Goal: Information Seeking & Learning: Learn about a topic

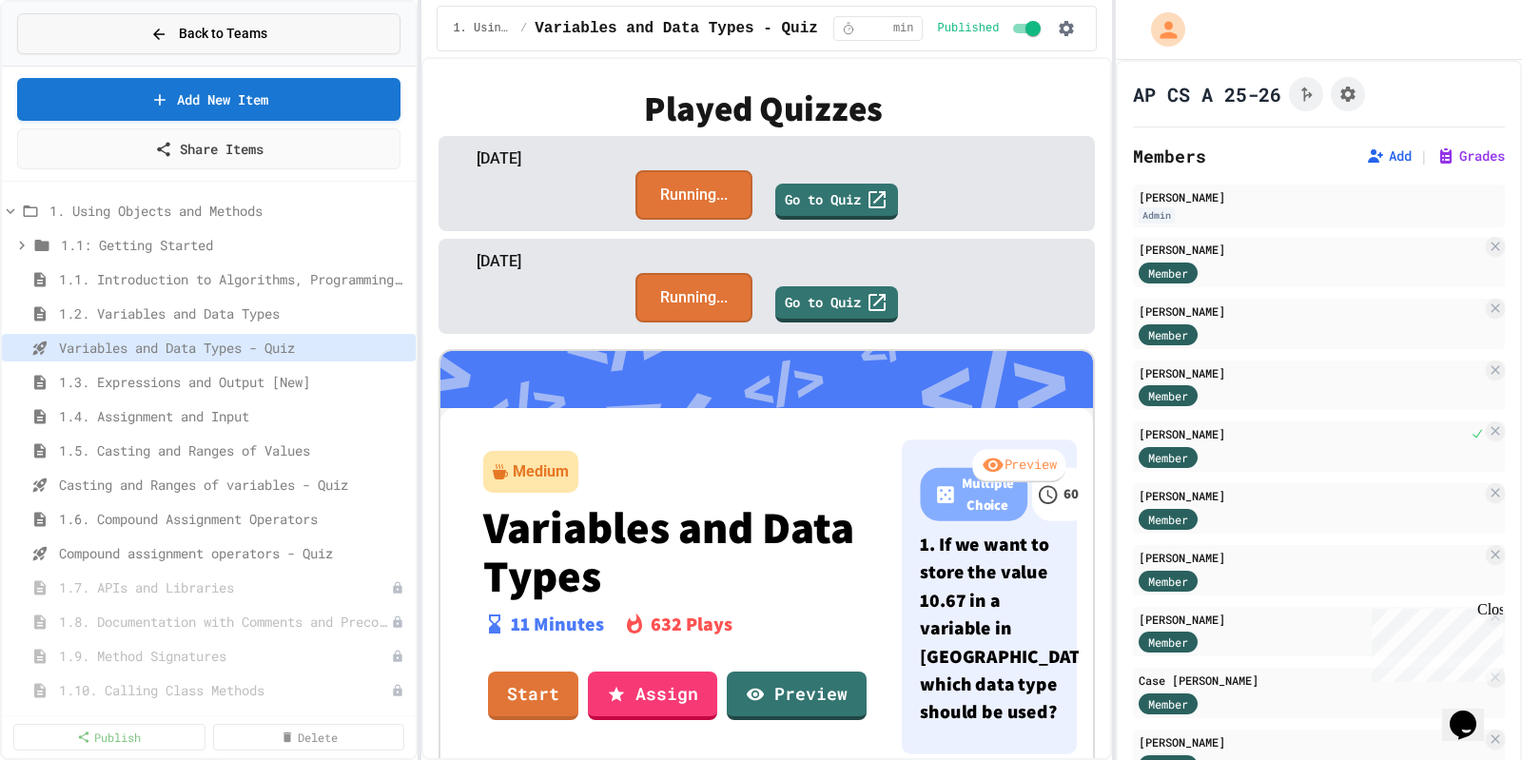
click at [133, 29] on button "Back to Teams" at bounding box center [208, 33] width 383 height 41
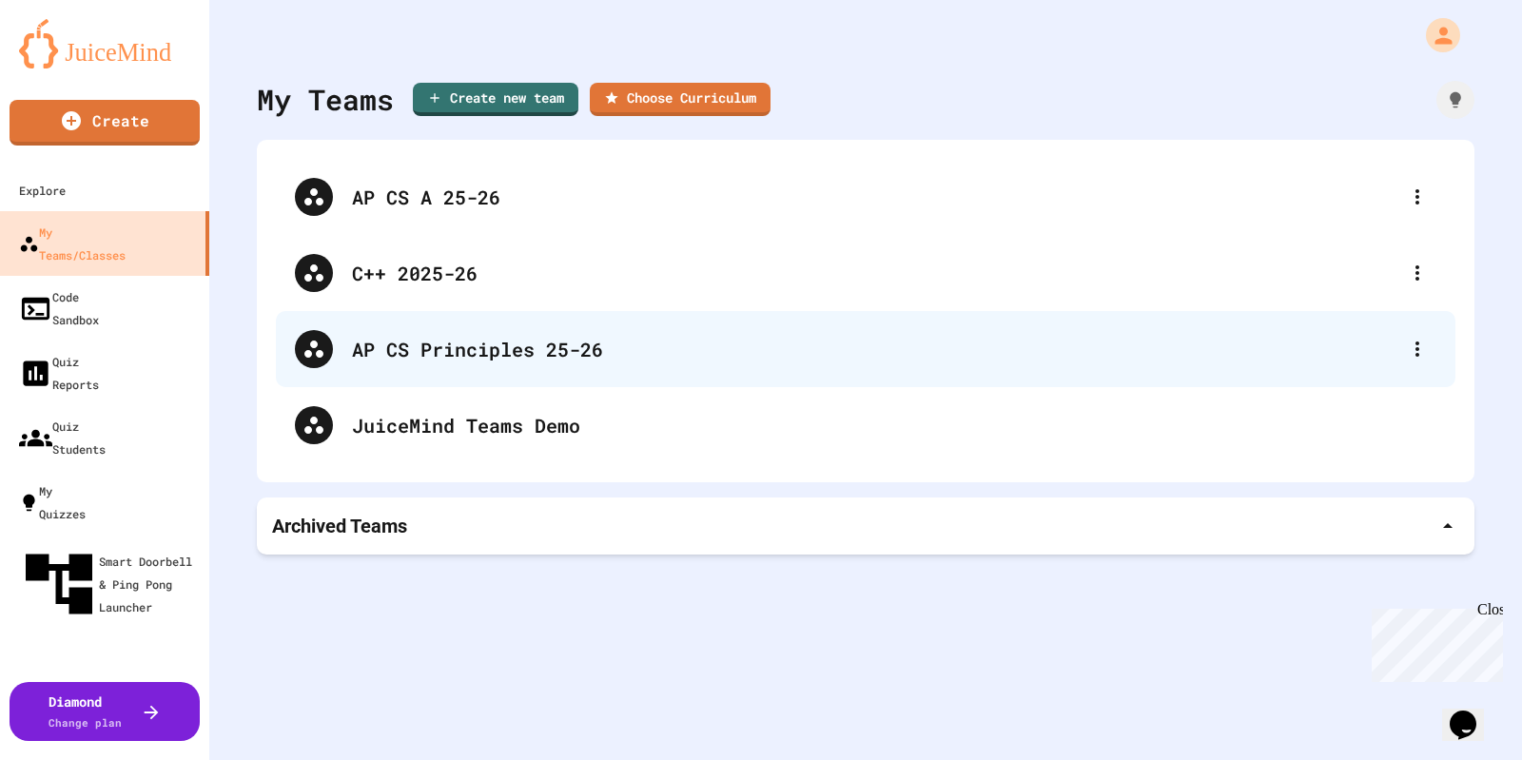
click at [406, 355] on div "AP CS Principles 25-26" at bounding box center [875, 349] width 1047 height 29
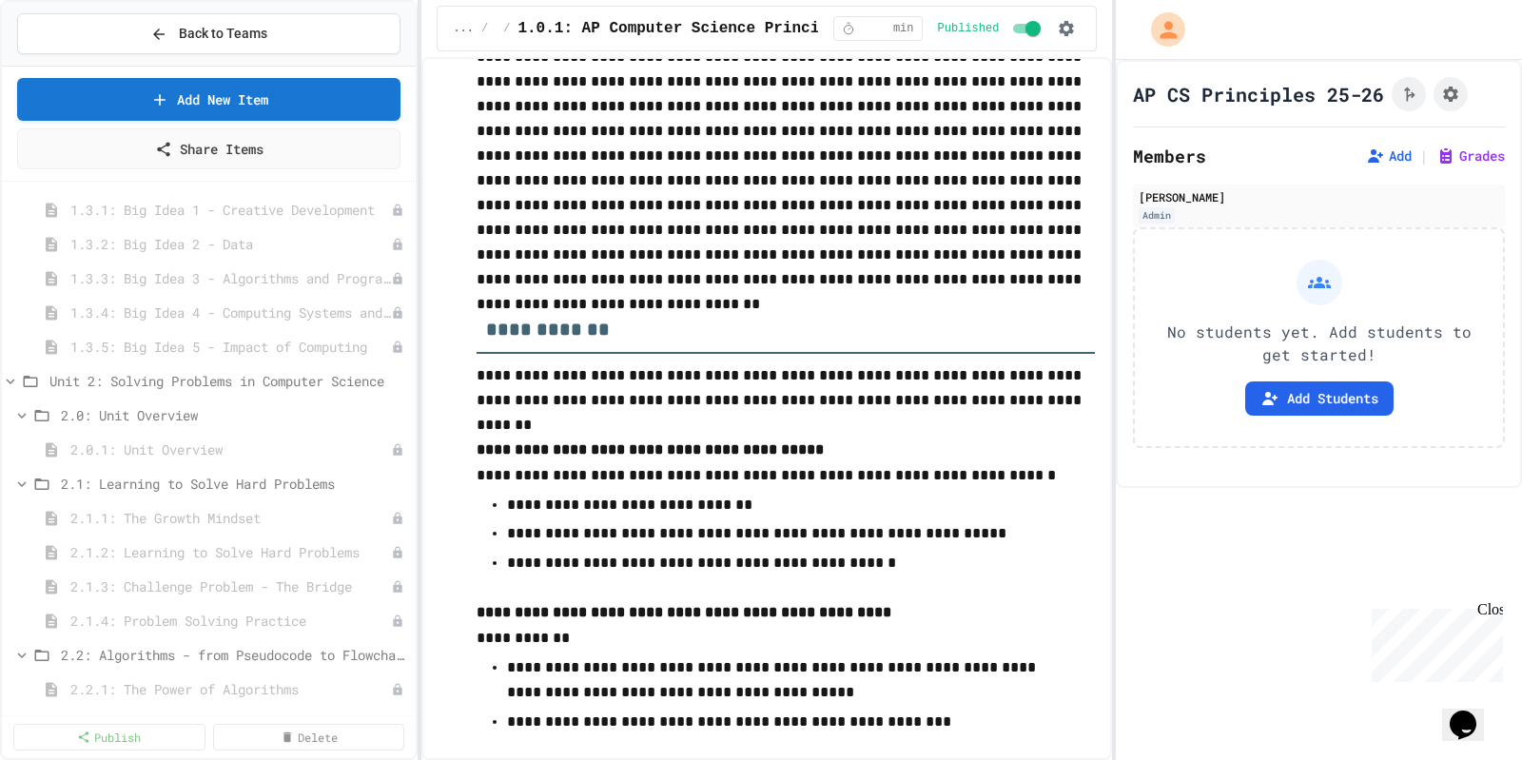
scroll to position [357, 0]
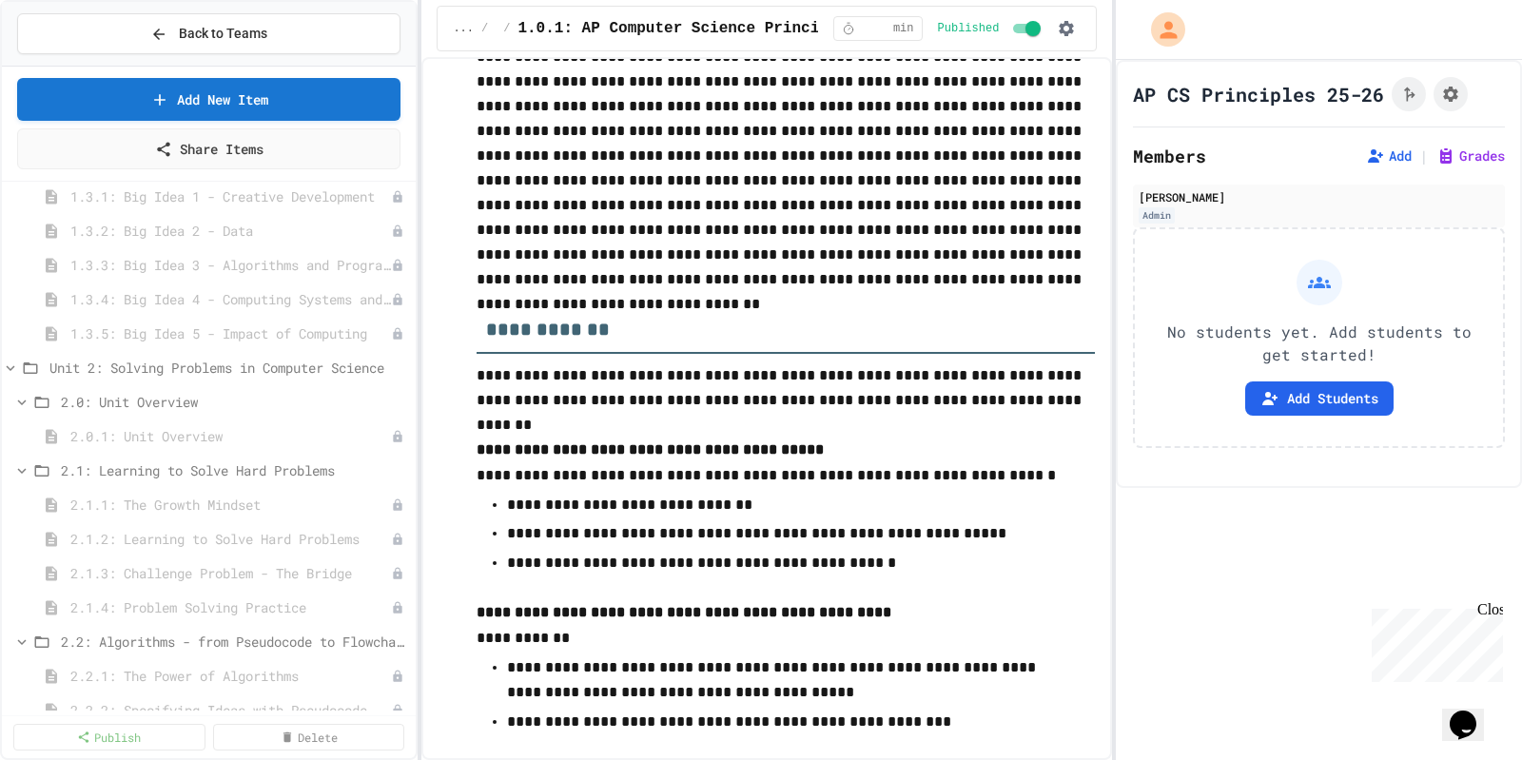
click at [272, 189] on div "1.3: The Big Ideas 1.3.1: Big Idea 1 - Creative Development 1.3.2: Big Idea 2 -…" at bounding box center [209, 449] width 414 height 521
click at [272, 194] on span "1.3.1: Big Idea 1 - Creative Development" at bounding box center [221, 196] width 302 height 20
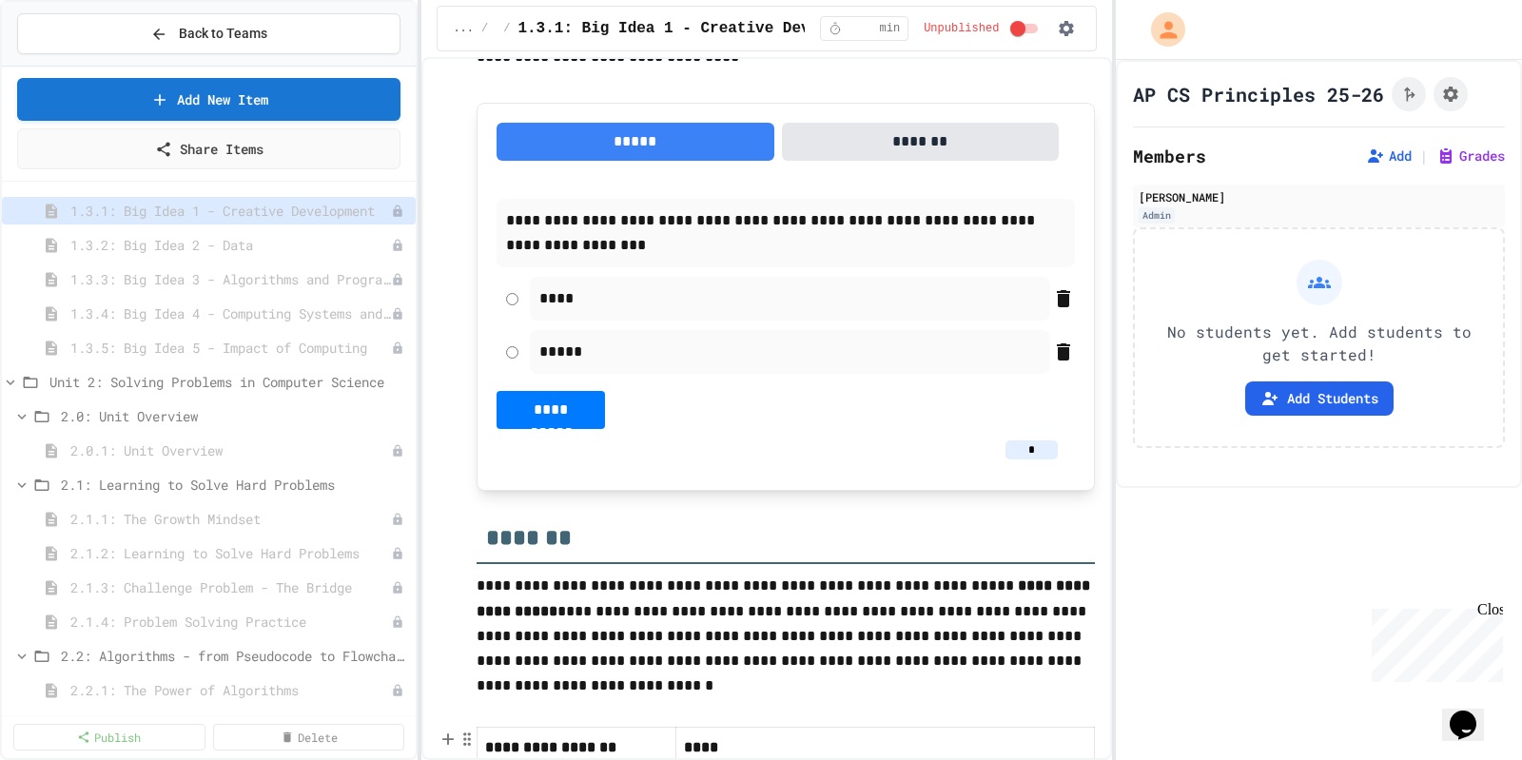
scroll to position [685, 0]
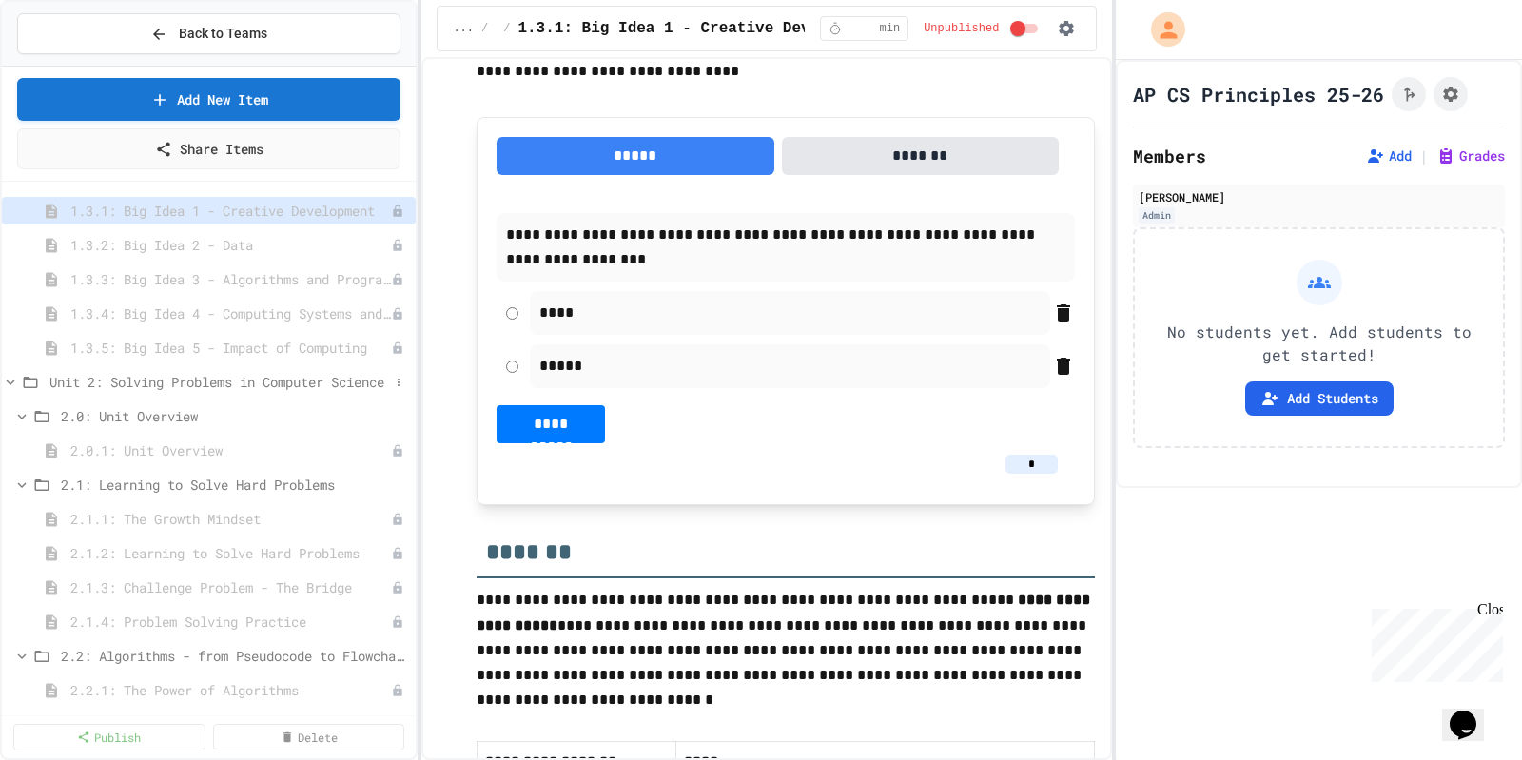
click at [144, 378] on span "Unit 2: Solving Problems in Computer Science" at bounding box center [219, 382] width 340 height 20
click at [72, 372] on span "Unit 2: Solving Problems in Computer Science" at bounding box center [219, 382] width 340 height 20
click at [279, 580] on span "2.1.3: Challenge Problem - The Bridge" at bounding box center [221, 588] width 302 height 20
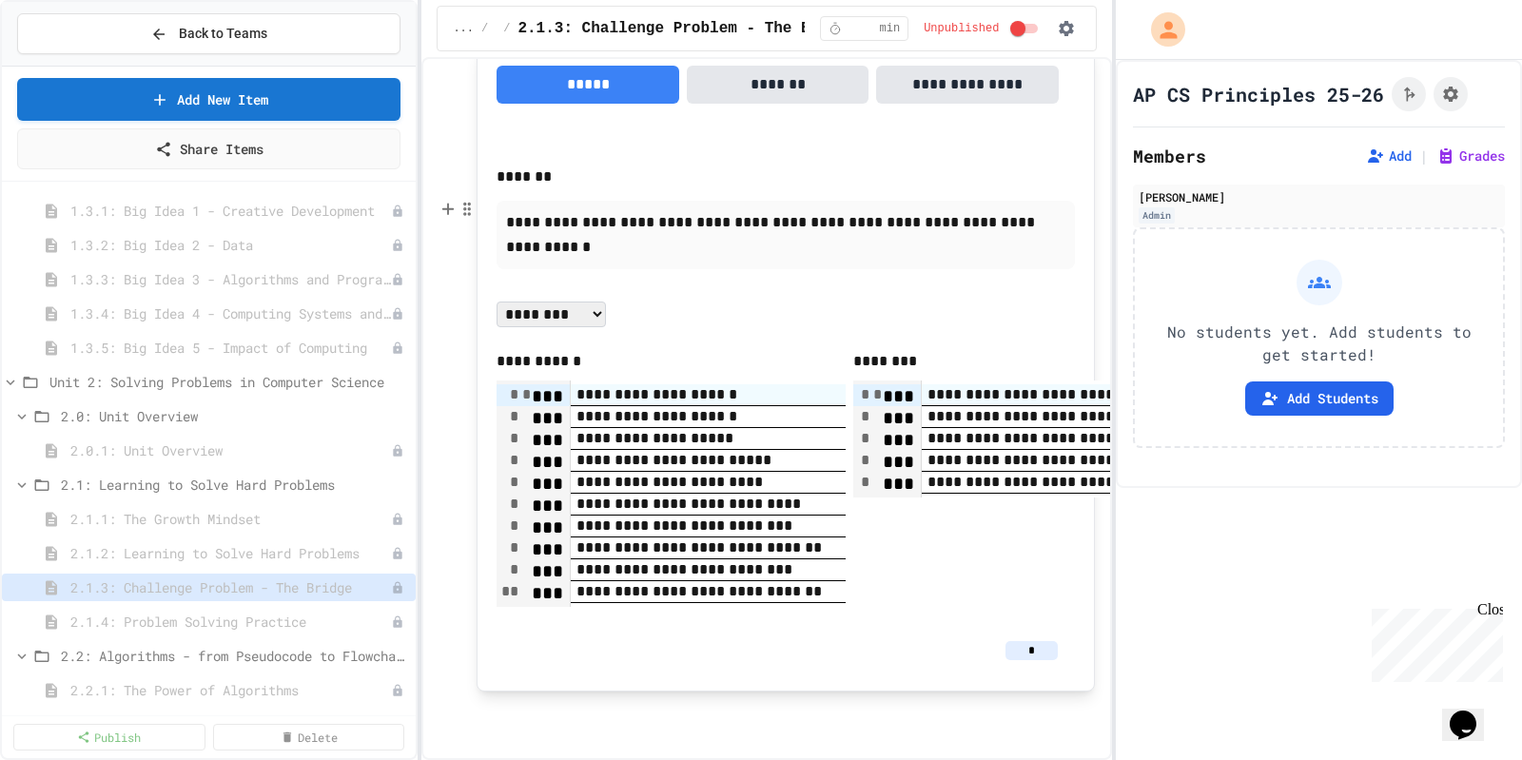
scroll to position [2181, 0]
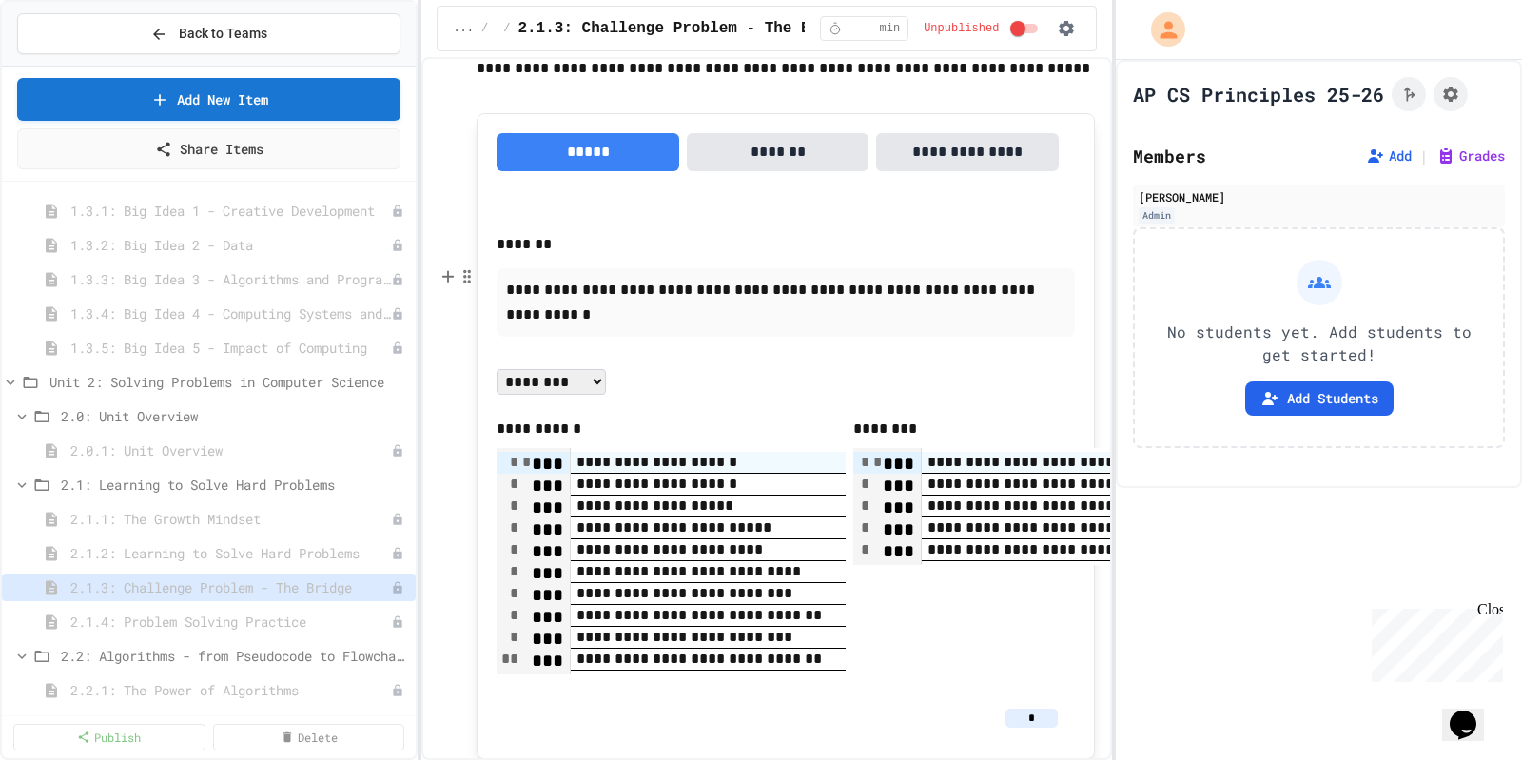
click at [960, 171] on button "**********" at bounding box center [967, 152] width 182 height 38
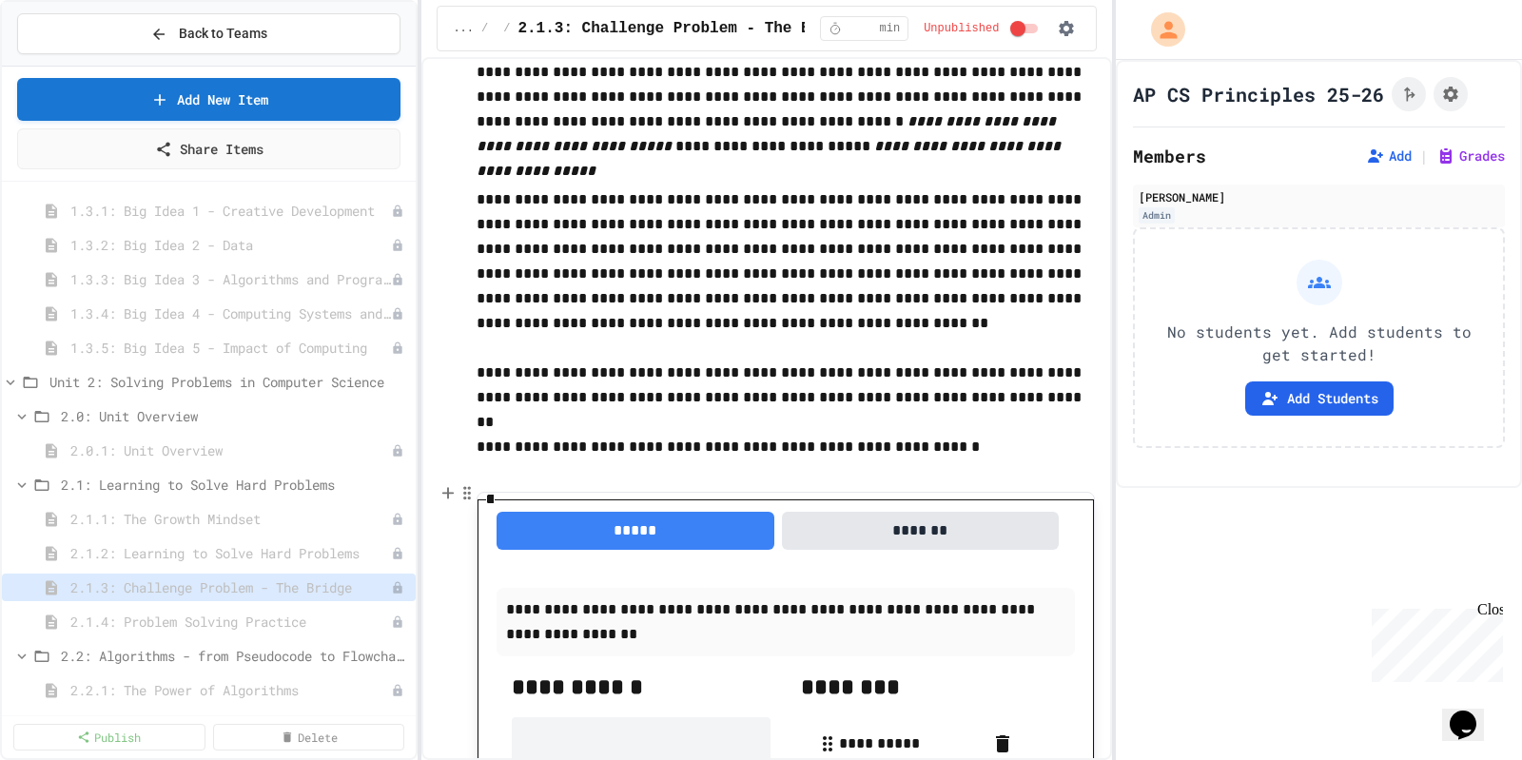
scroll to position [397, 0]
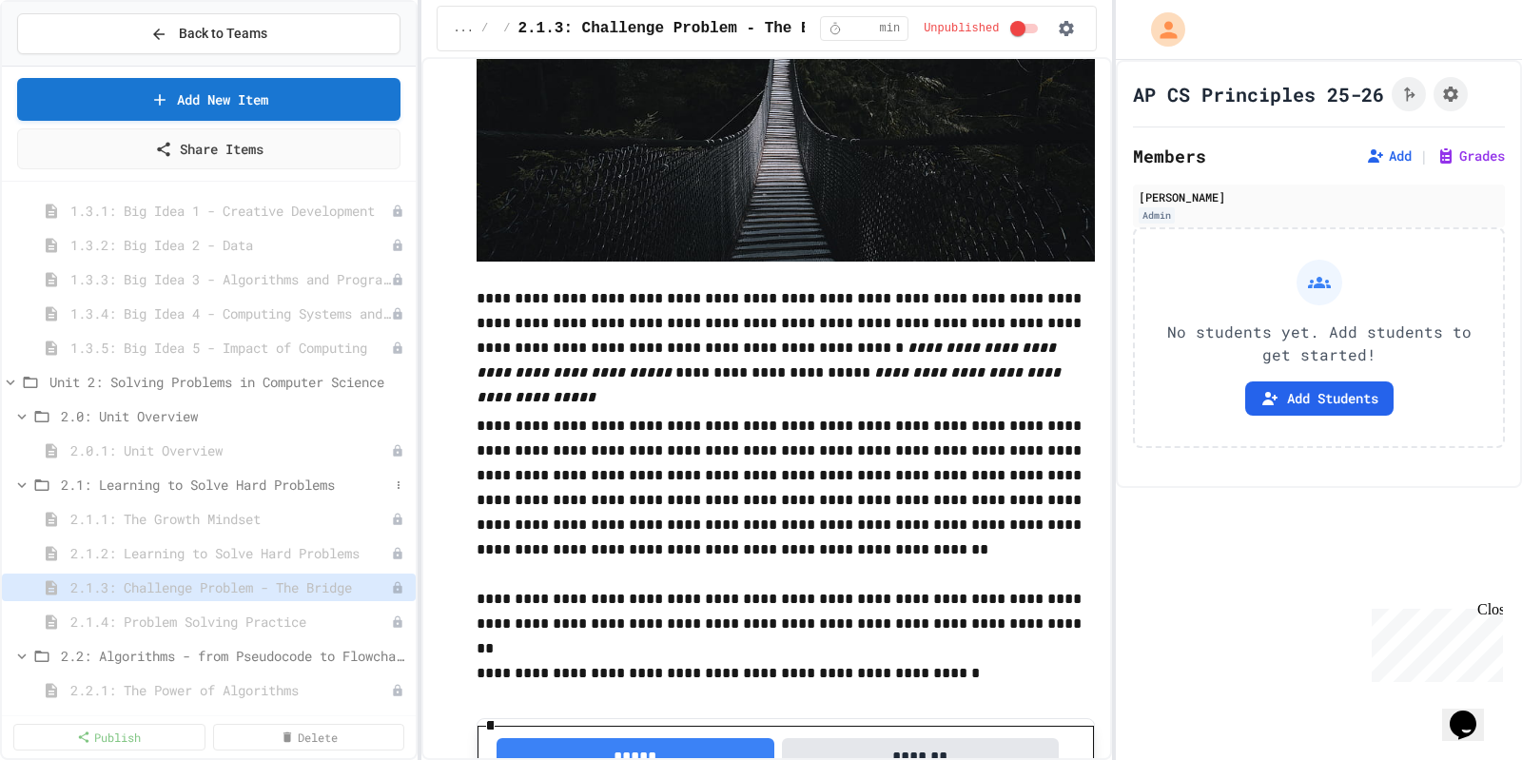
click at [157, 479] on span "2.1: Learning to Solve Hard Problems" at bounding box center [225, 485] width 328 height 20
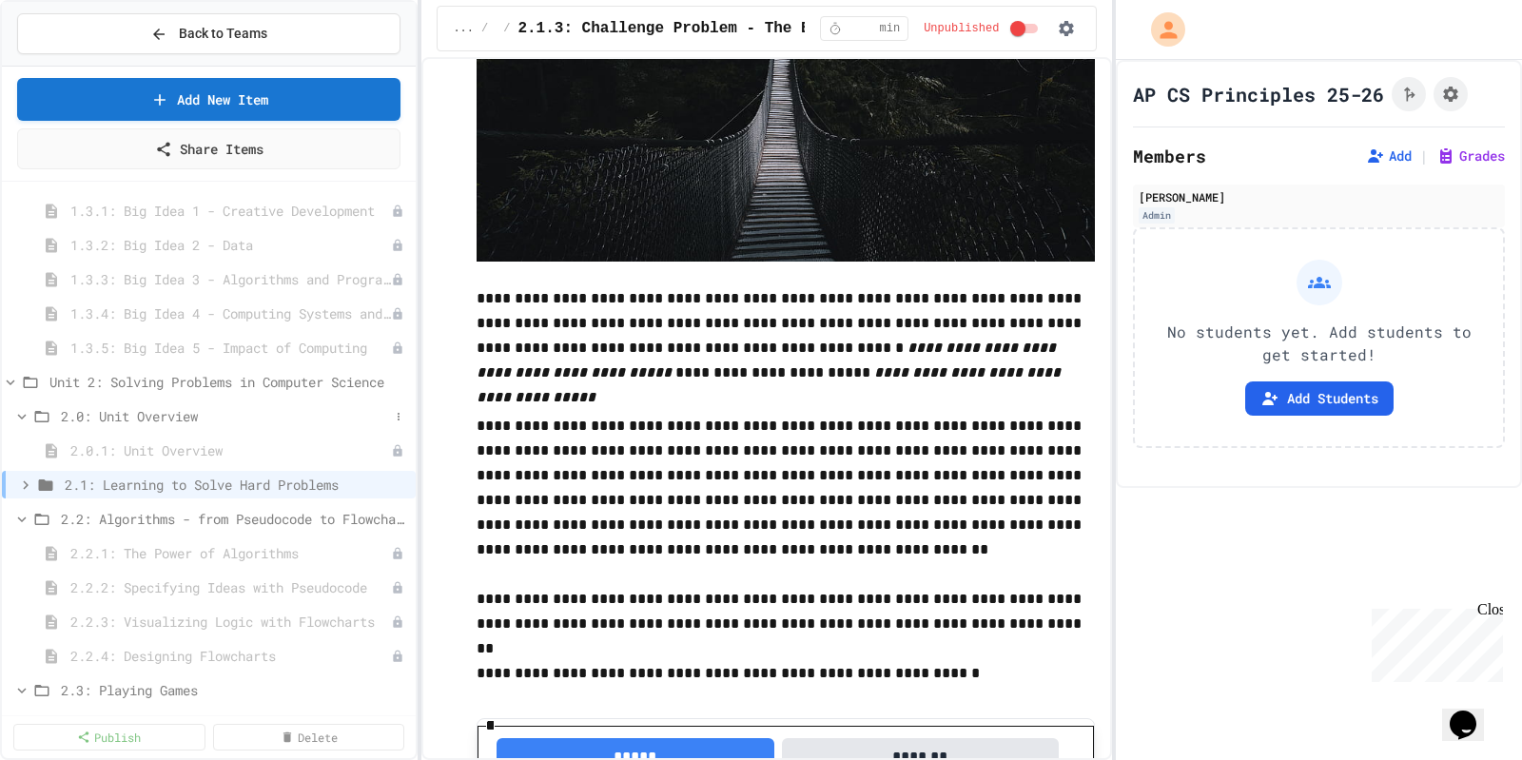
scroll to position [0, 0]
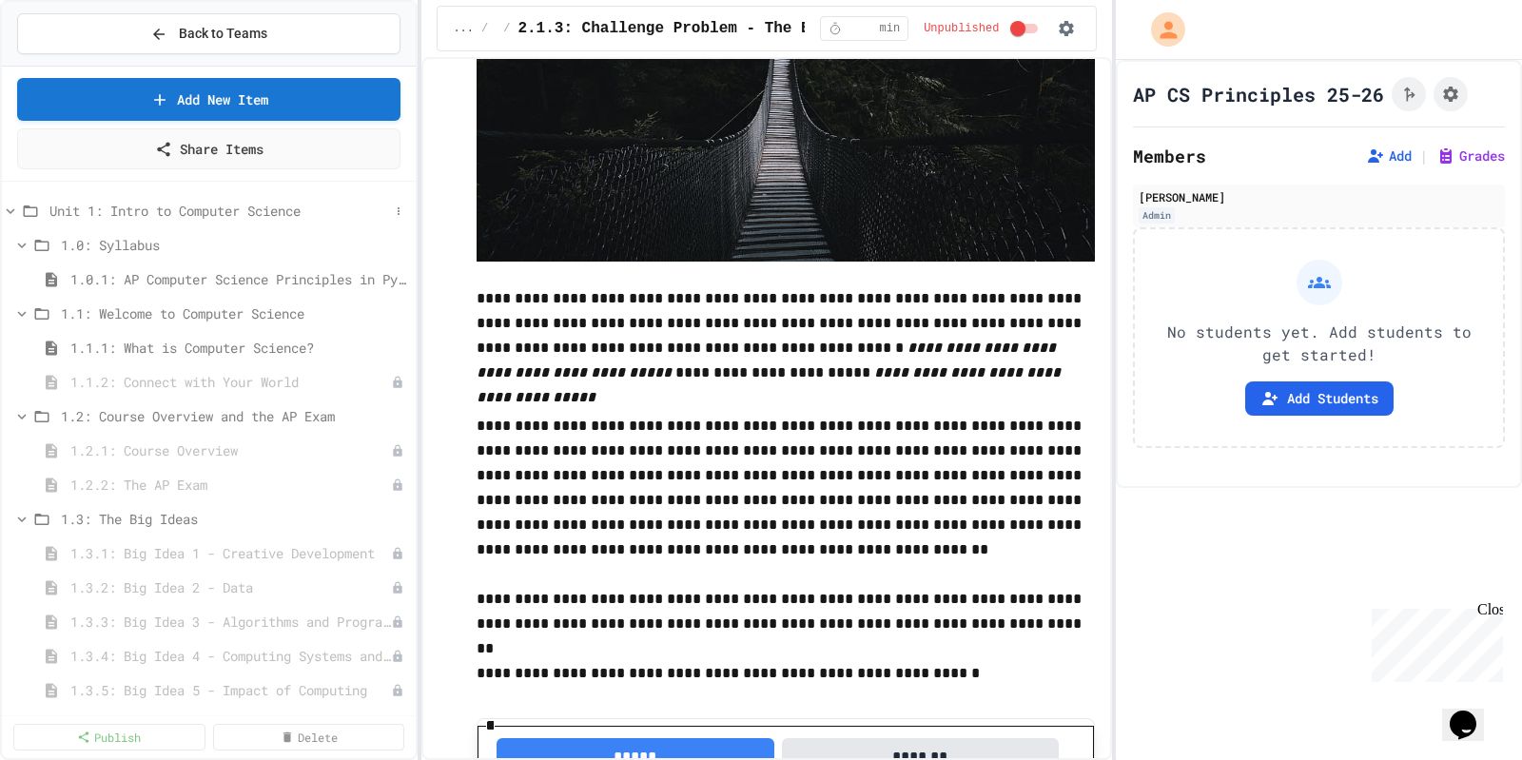
click at [195, 206] on span "Unit 1: Intro to Computer Science" at bounding box center [219, 211] width 340 height 20
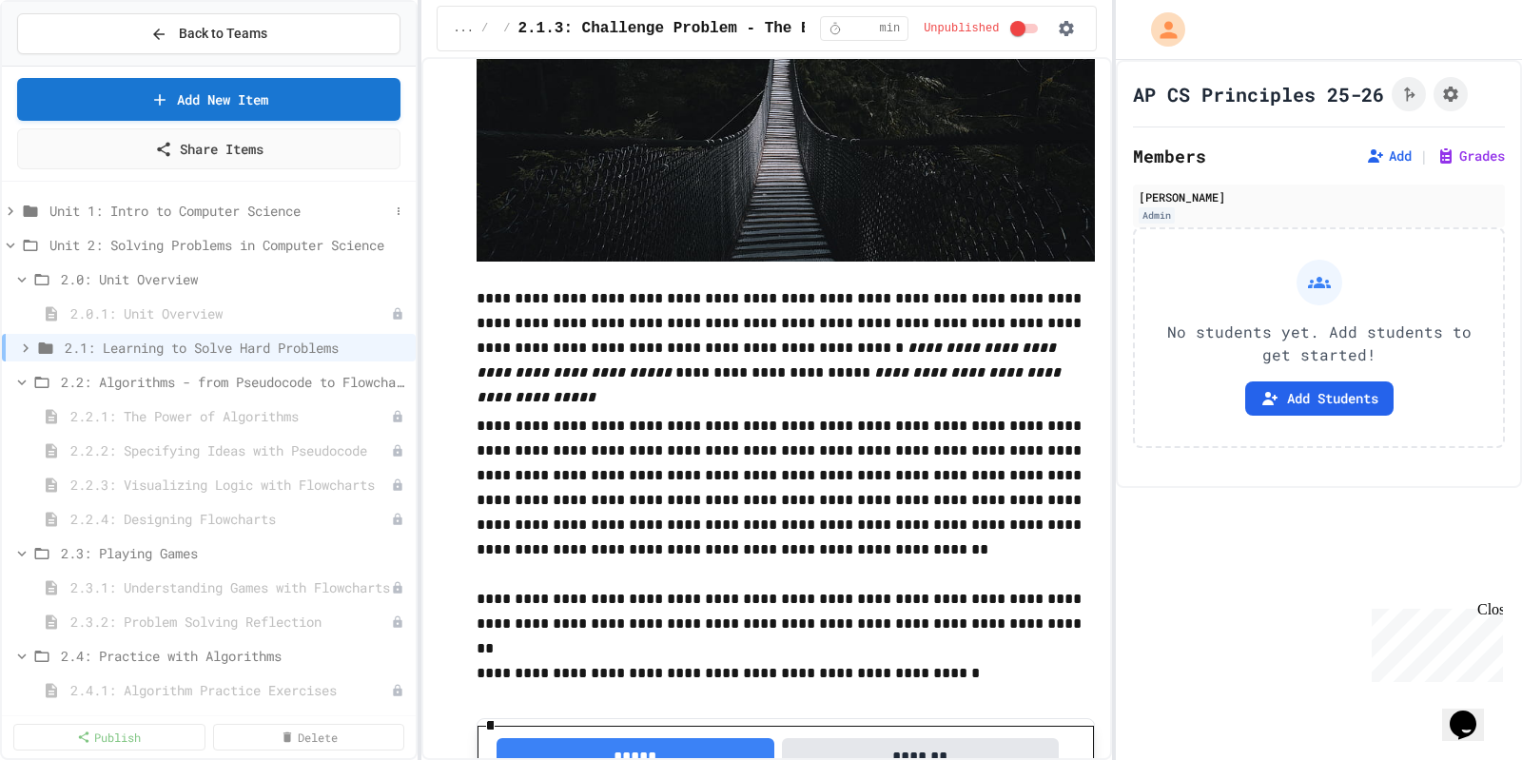
click at [219, 207] on span "Unit 1: Intro to Computer Science" at bounding box center [219, 211] width 340 height 20
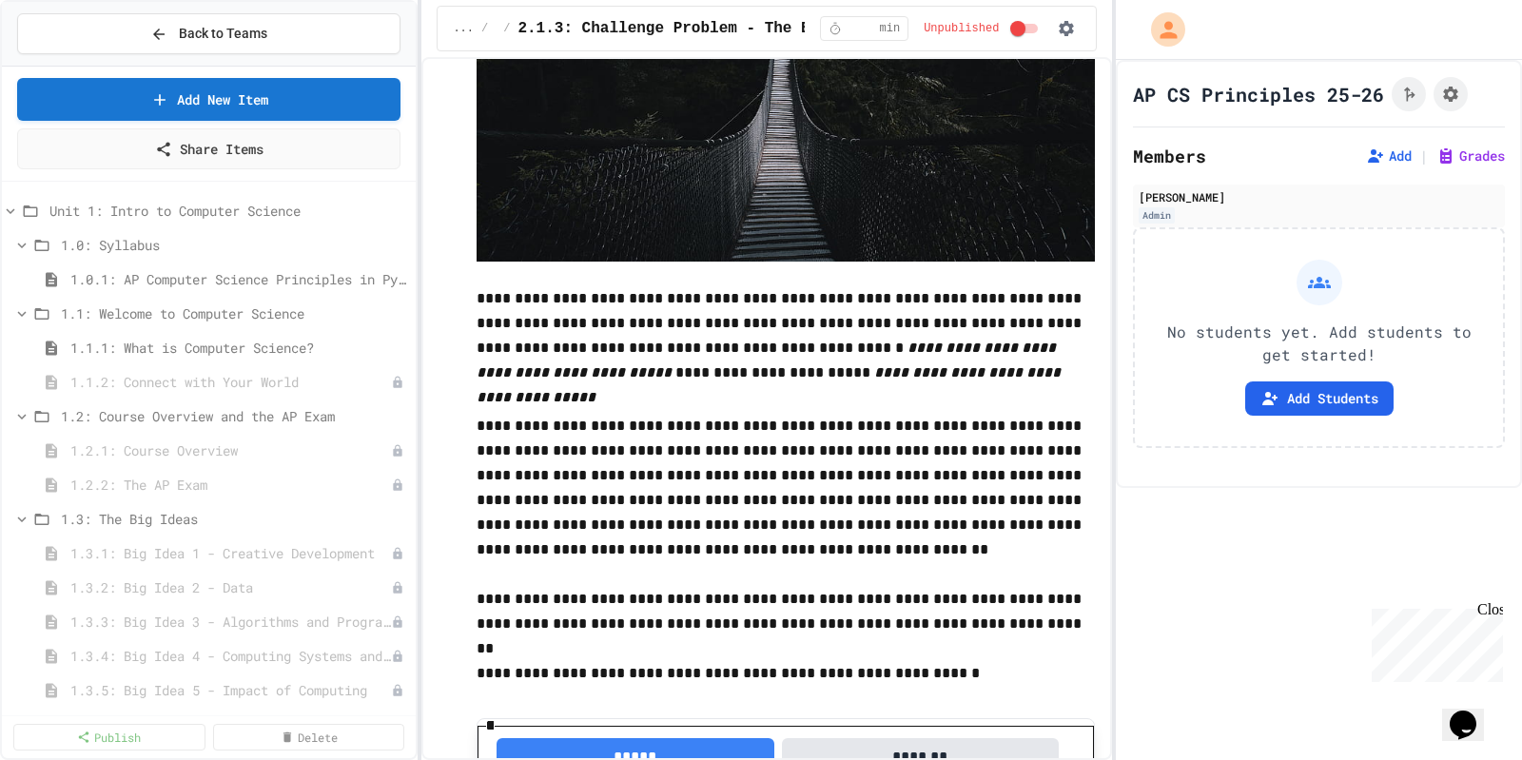
click at [219, 207] on span "Unit 1: Intro to Computer Science" at bounding box center [228, 211] width 359 height 20
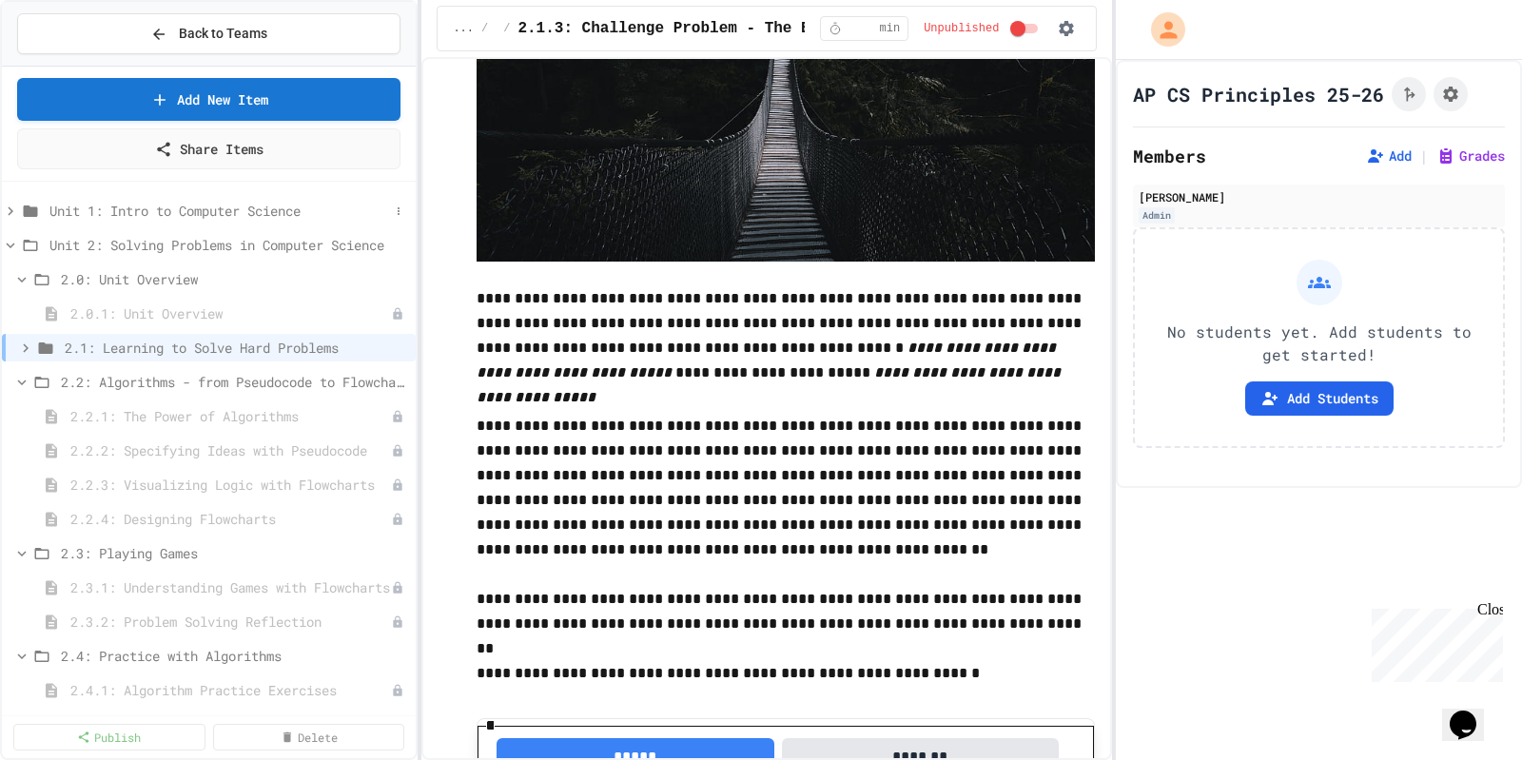
click at [13, 204] on icon at bounding box center [10, 211] width 17 height 17
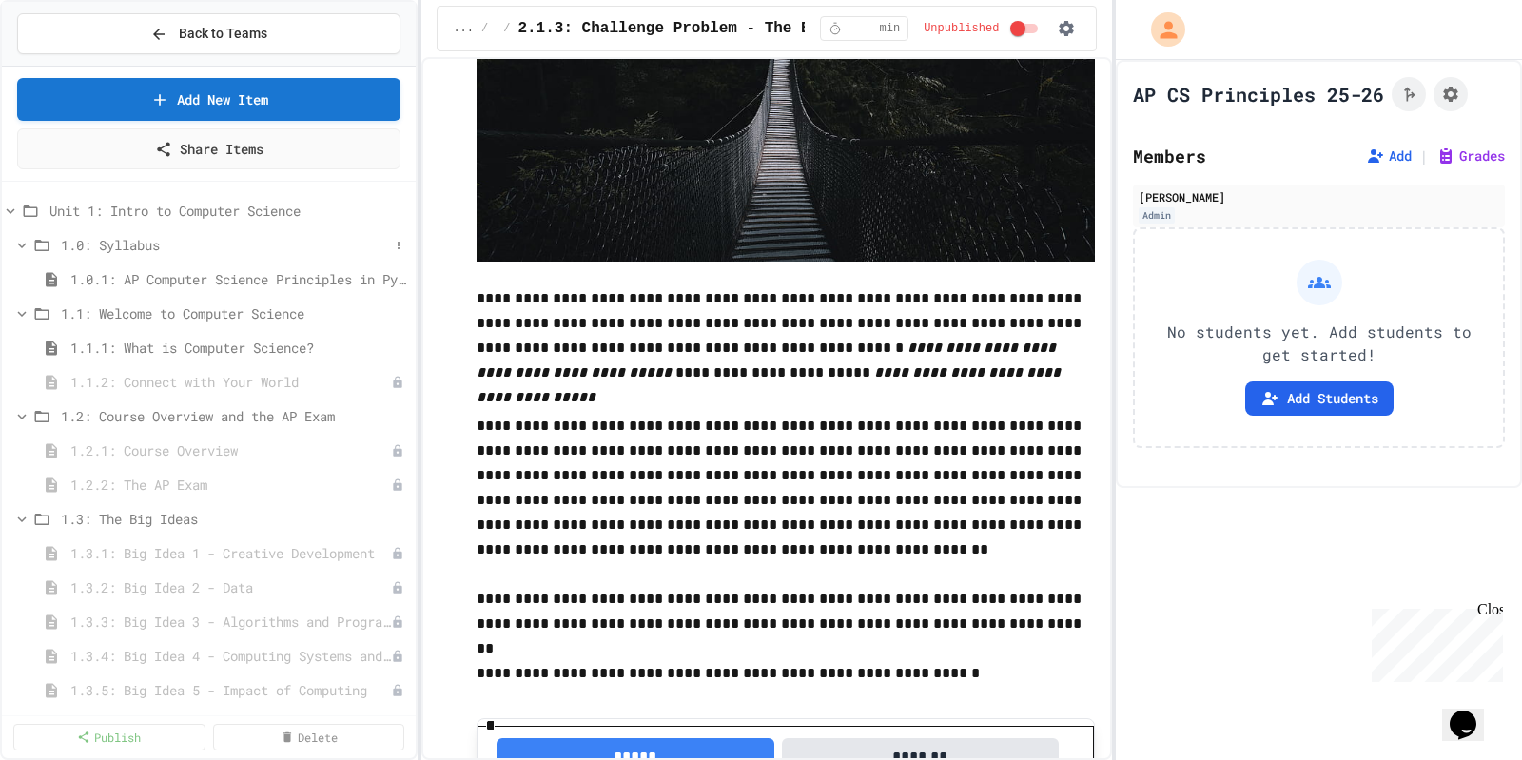
click at [117, 239] on span "1.0: Syllabus" at bounding box center [225, 245] width 328 height 20
click at [22, 242] on icon at bounding box center [22, 245] width 6 height 9
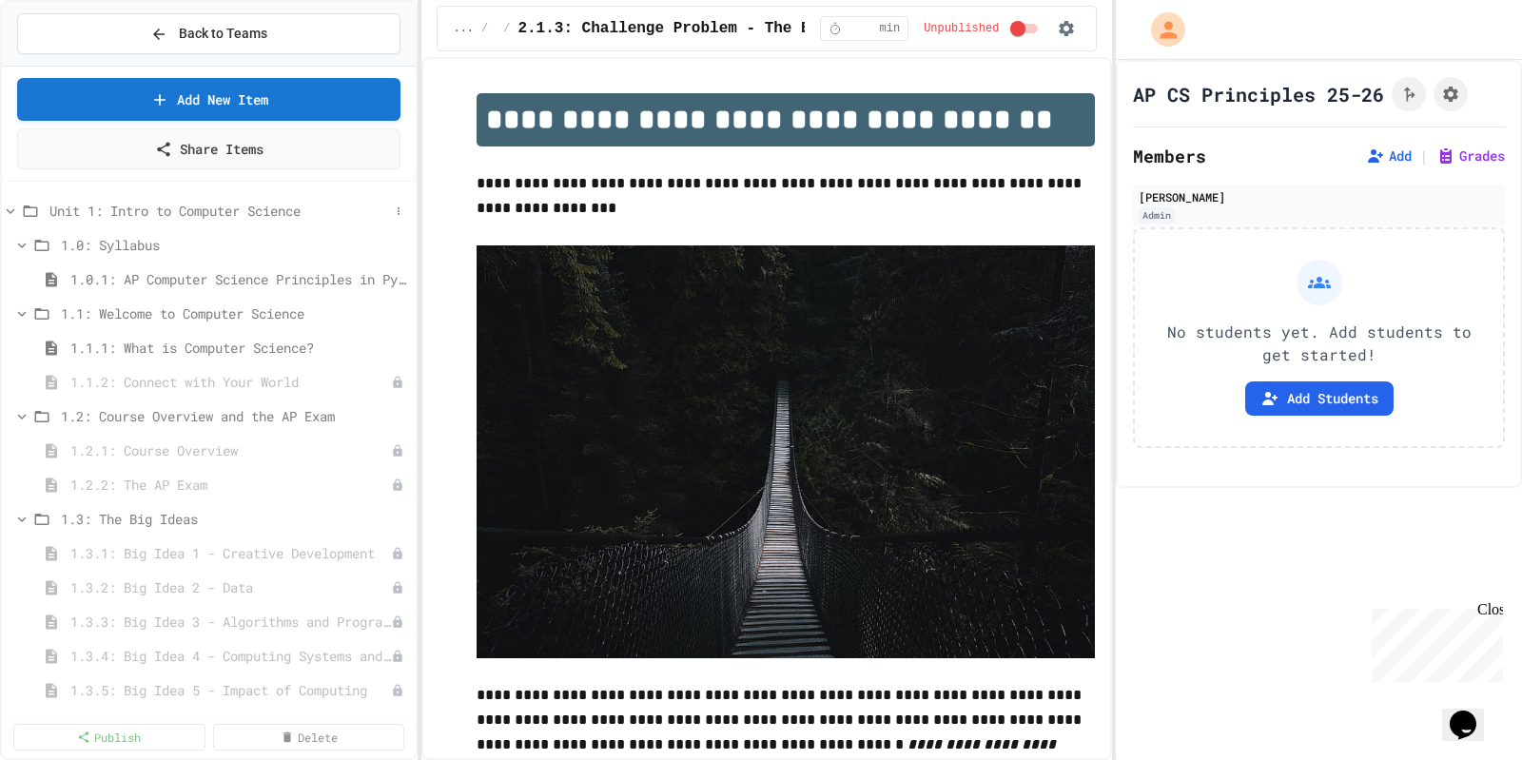
click at [97, 209] on span "Unit 1: Intro to Computer Science" at bounding box center [219, 211] width 340 height 20
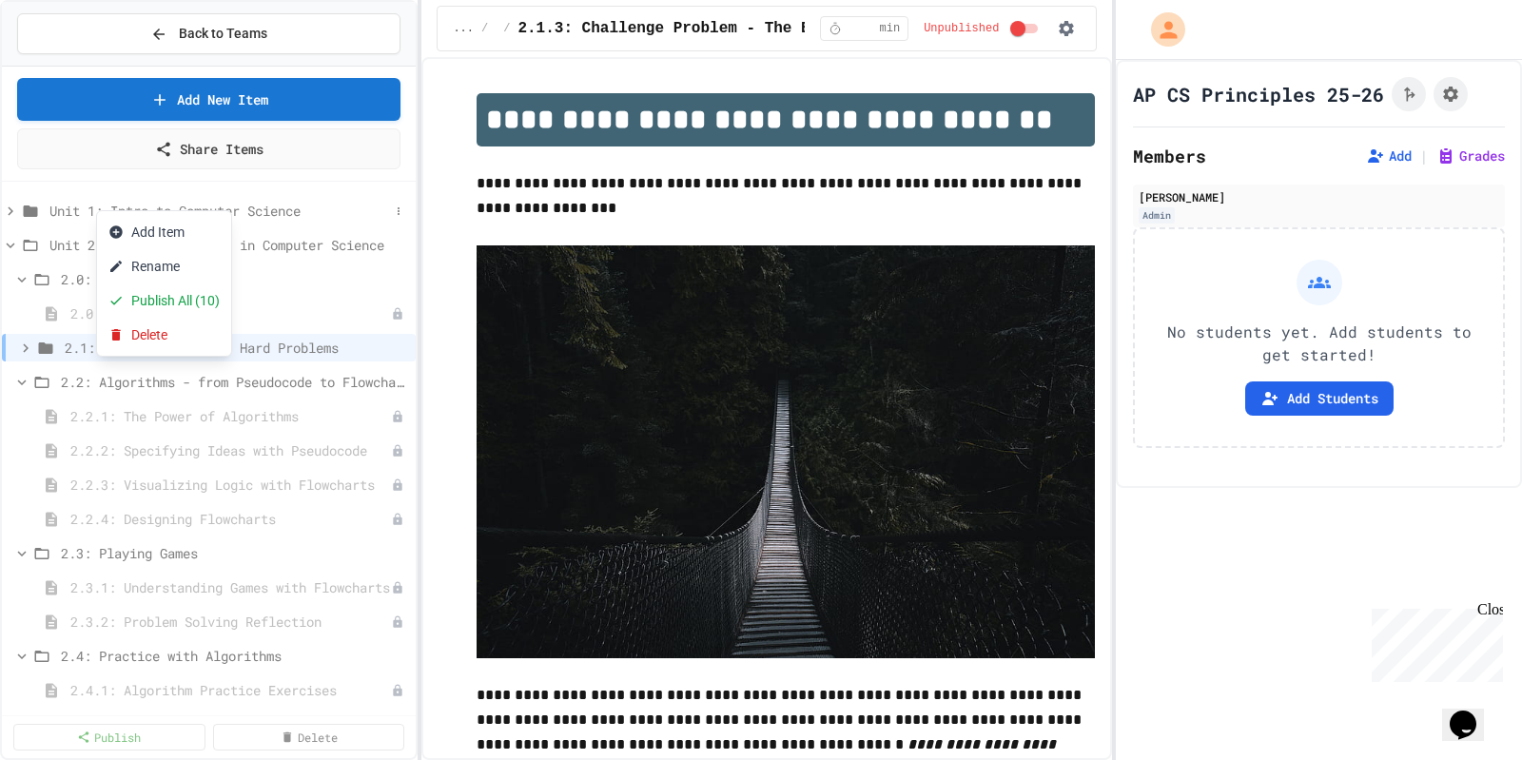
click at [266, 208] on div at bounding box center [761, 380] width 1522 height 760
click at [265, 204] on span "Unit 1: Intro to Computer Science" at bounding box center [219, 211] width 340 height 20
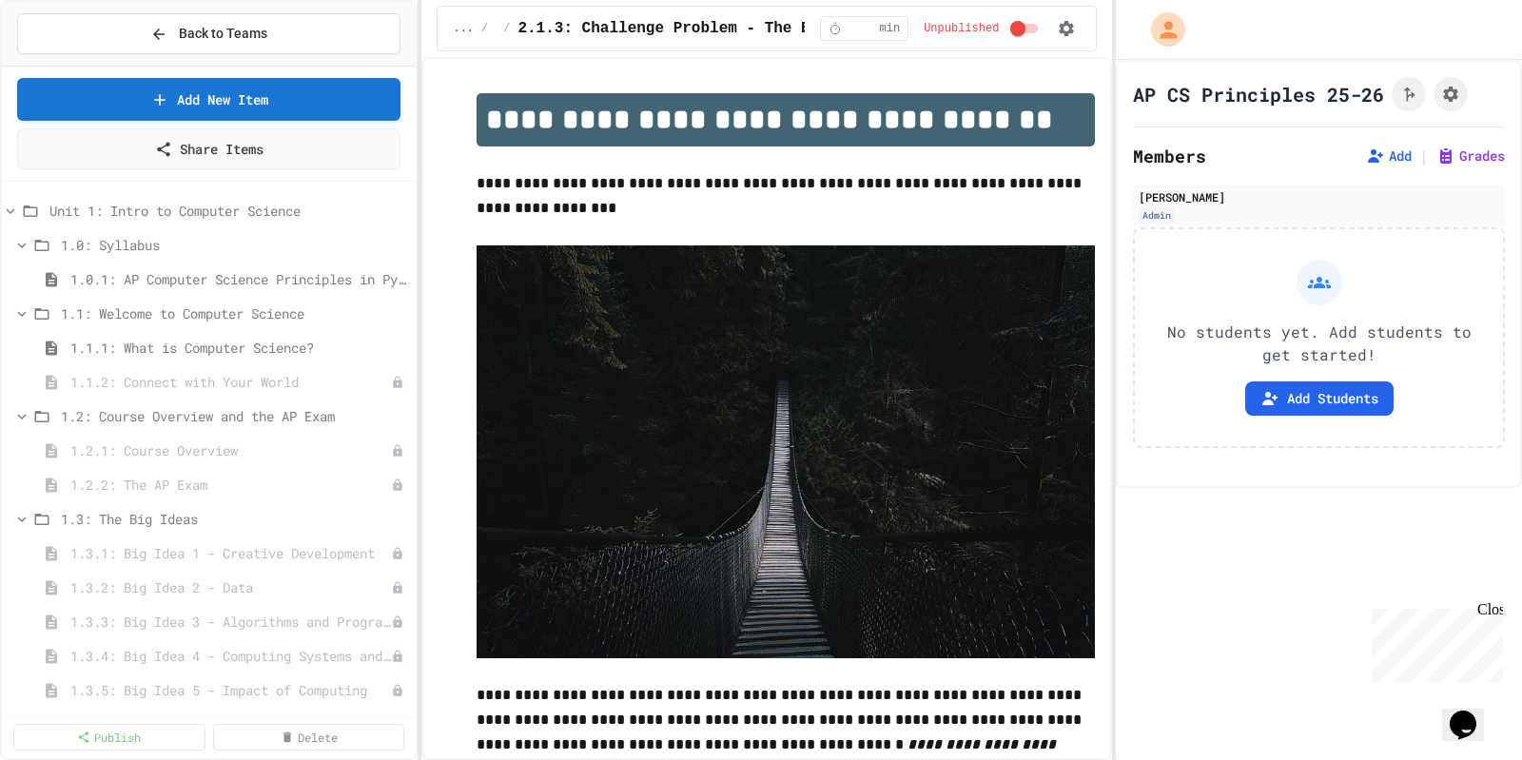
click at [265, 204] on span "Unit 1: Intro to Computer Science" at bounding box center [228, 211] width 359 height 20
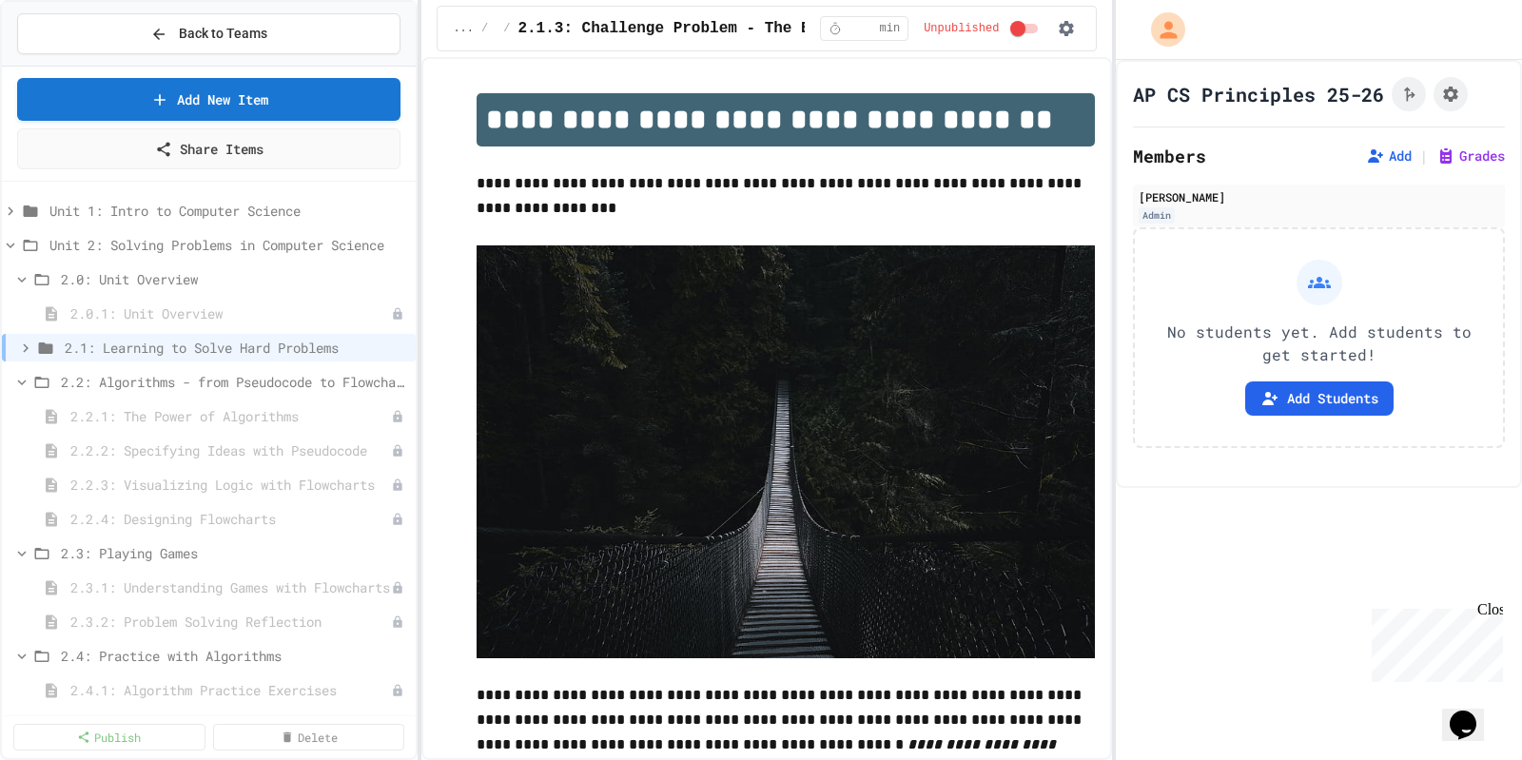
click at [258, 209] on span "Unit 1: Intro to Computer Science" at bounding box center [228, 211] width 359 height 20
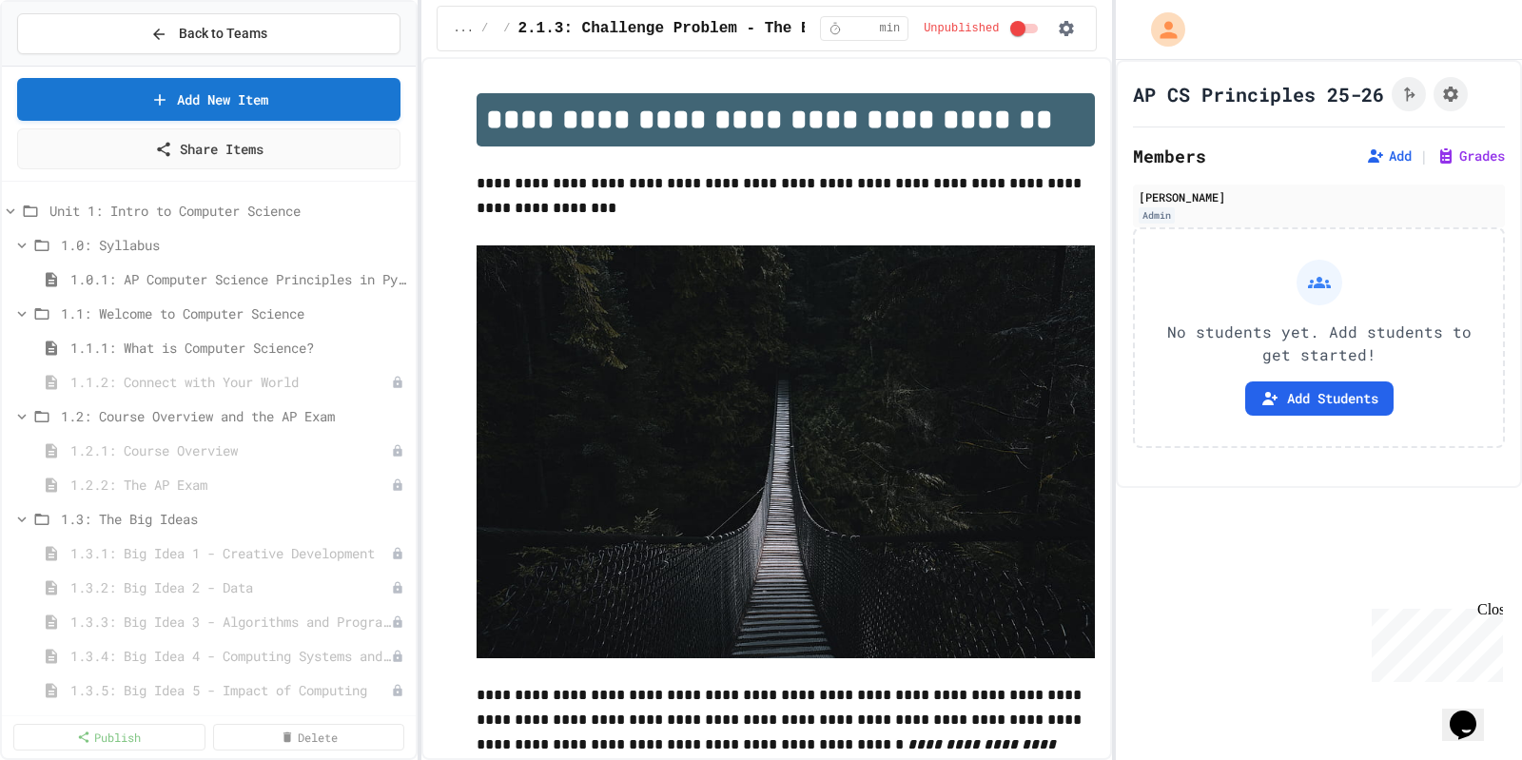
click at [255, 212] on span "Unit 1: Intro to Computer Science" at bounding box center [228, 211] width 359 height 20
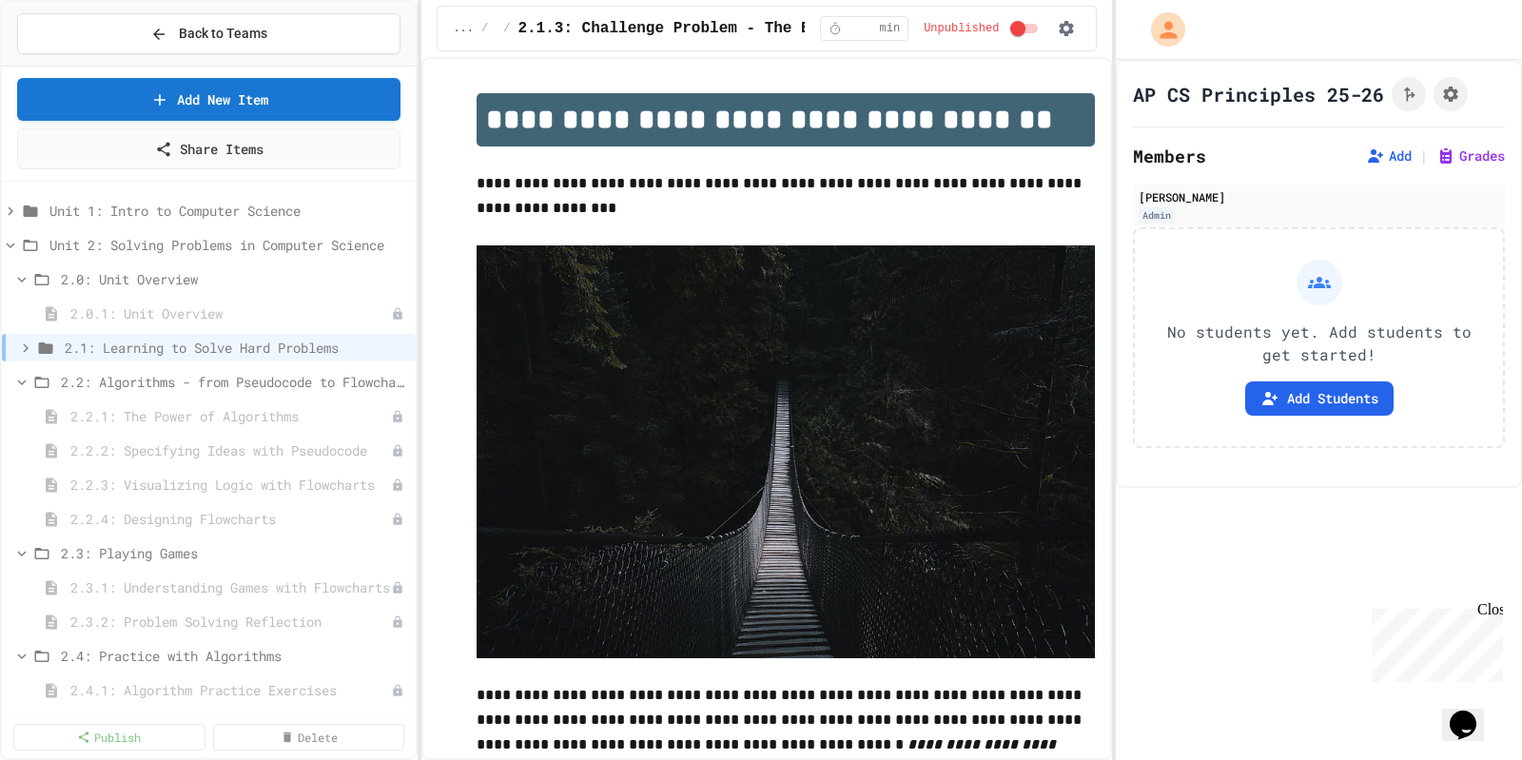
click at [255, 212] on span "Unit 1: Intro to Computer Science" at bounding box center [228, 211] width 359 height 20
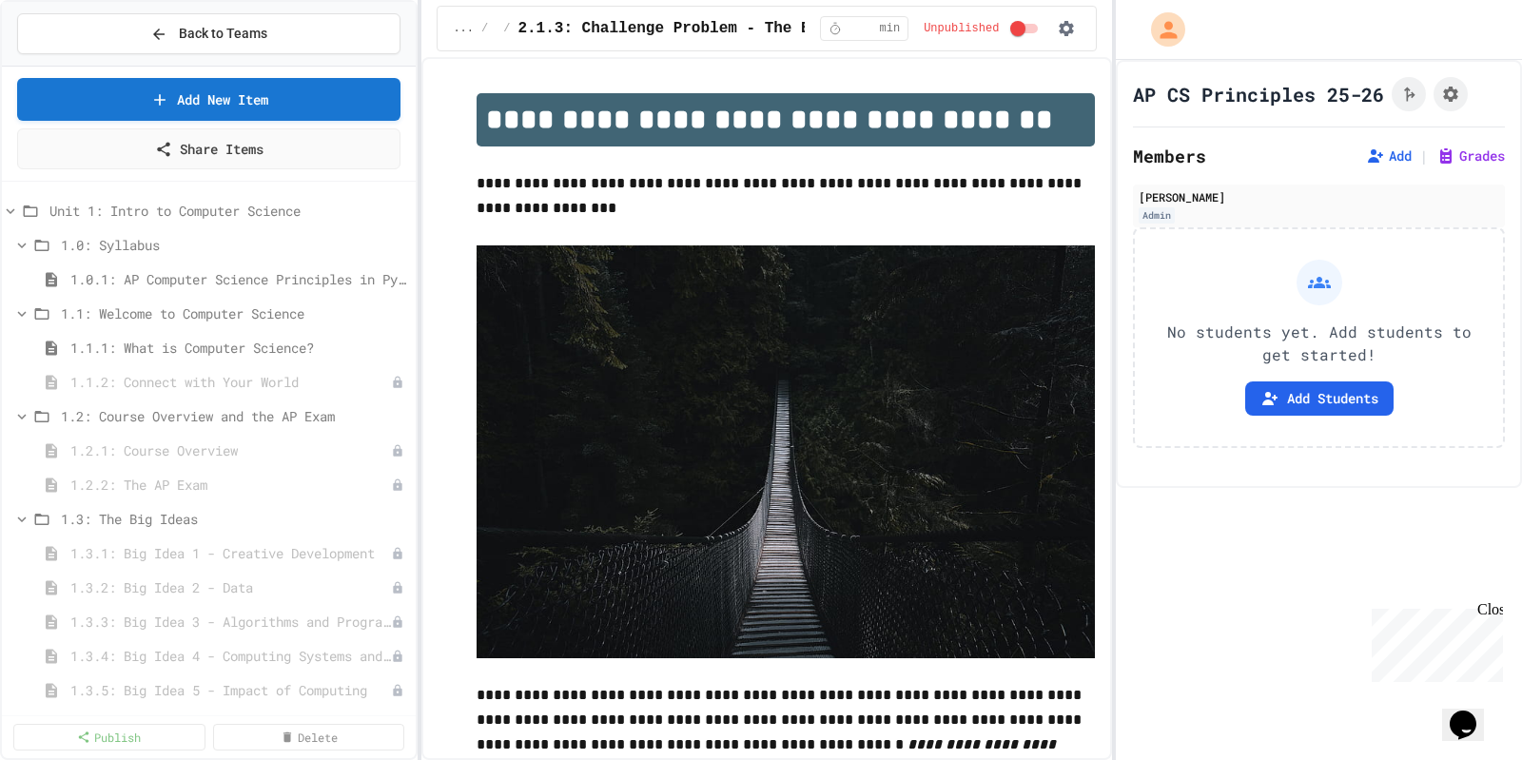
click at [255, 215] on span "Unit 1: Intro to Computer Science" at bounding box center [228, 211] width 359 height 20
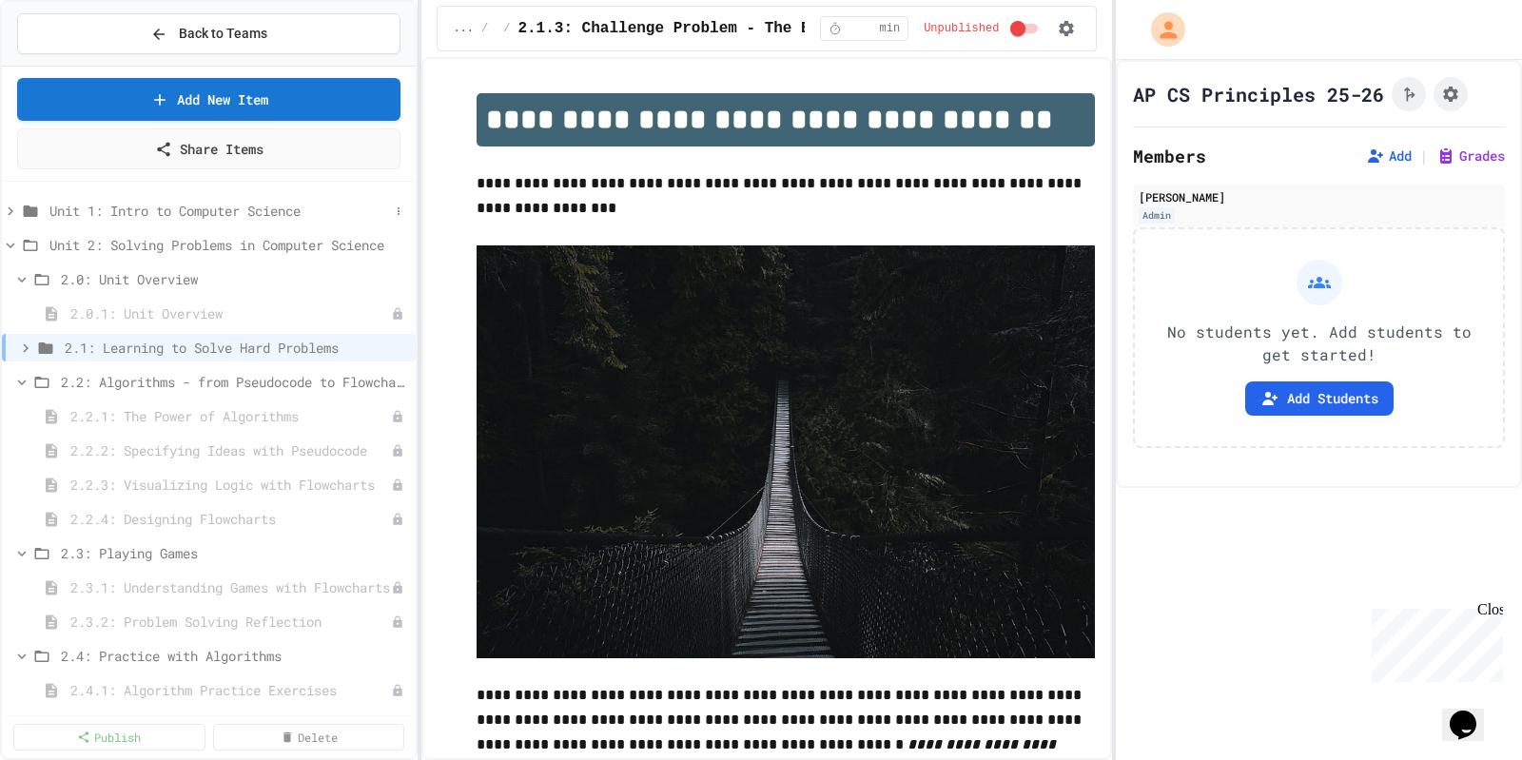
click at [261, 206] on span "Unit 1: Intro to Computer Science" at bounding box center [219, 211] width 340 height 20
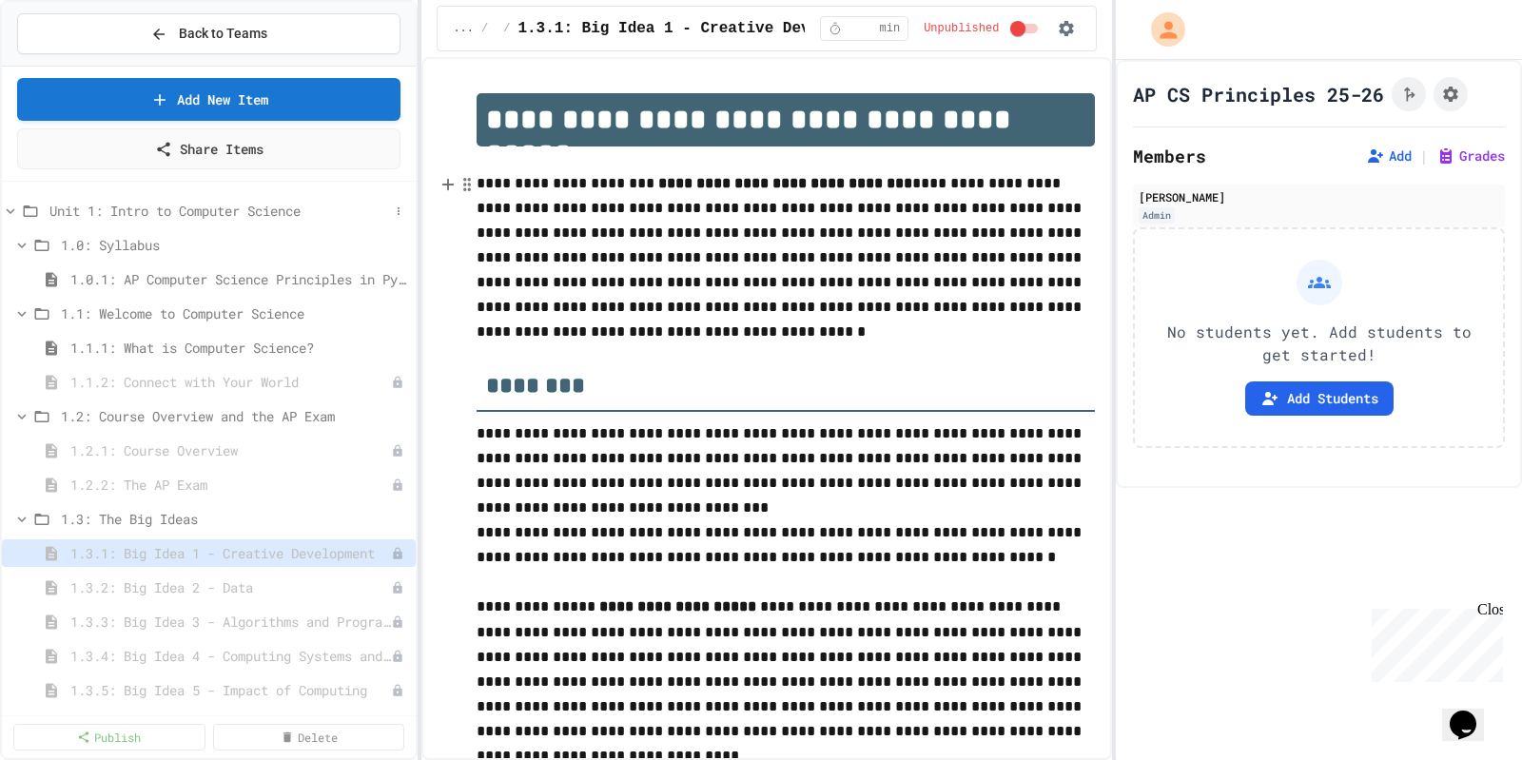
click at [228, 203] on span "Unit 1: Intro to Computer Science" at bounding box center [219, 211] width 340 height 20
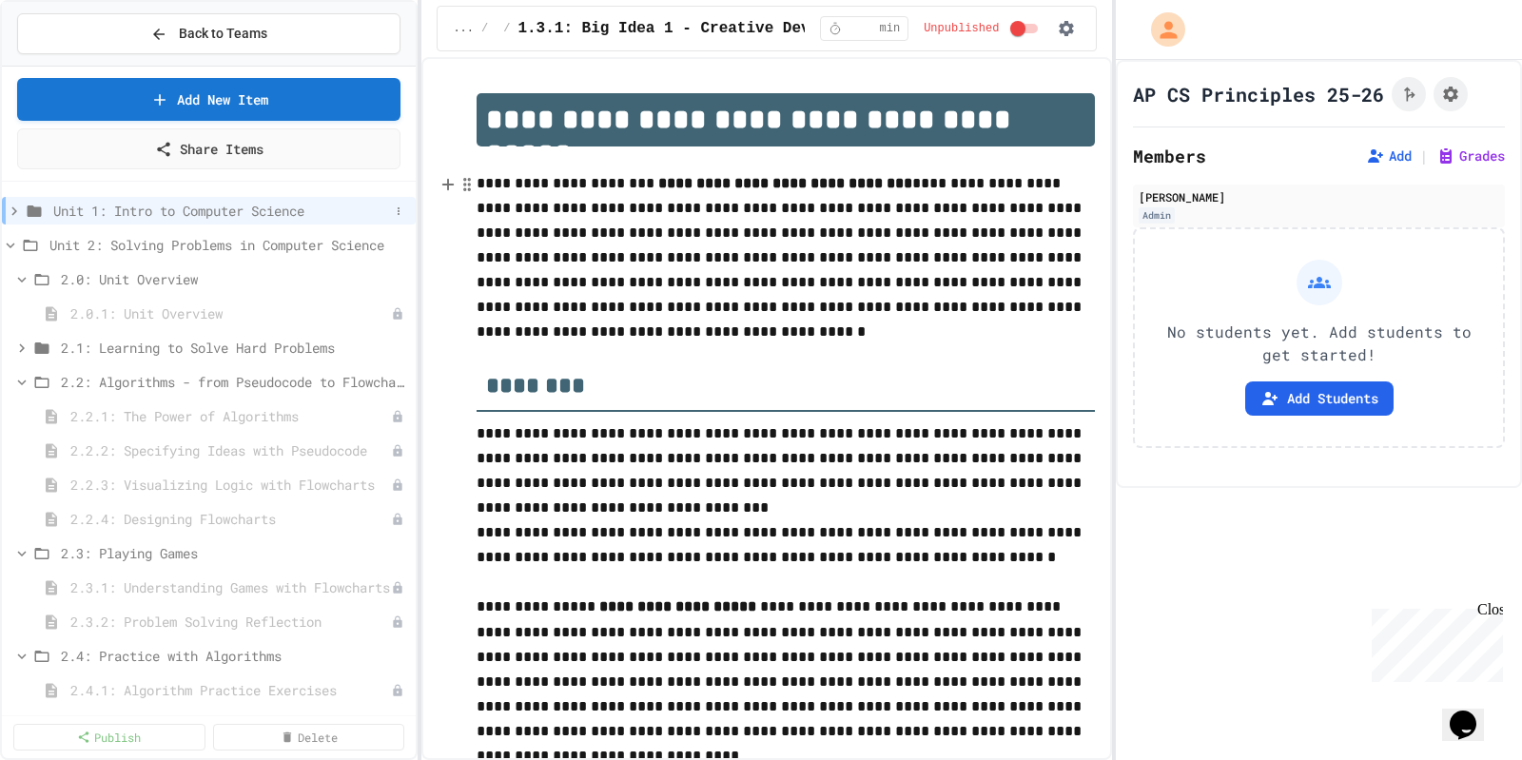
click at [18, 209] on icon at bounding box center [14, 211] width 17 height 17
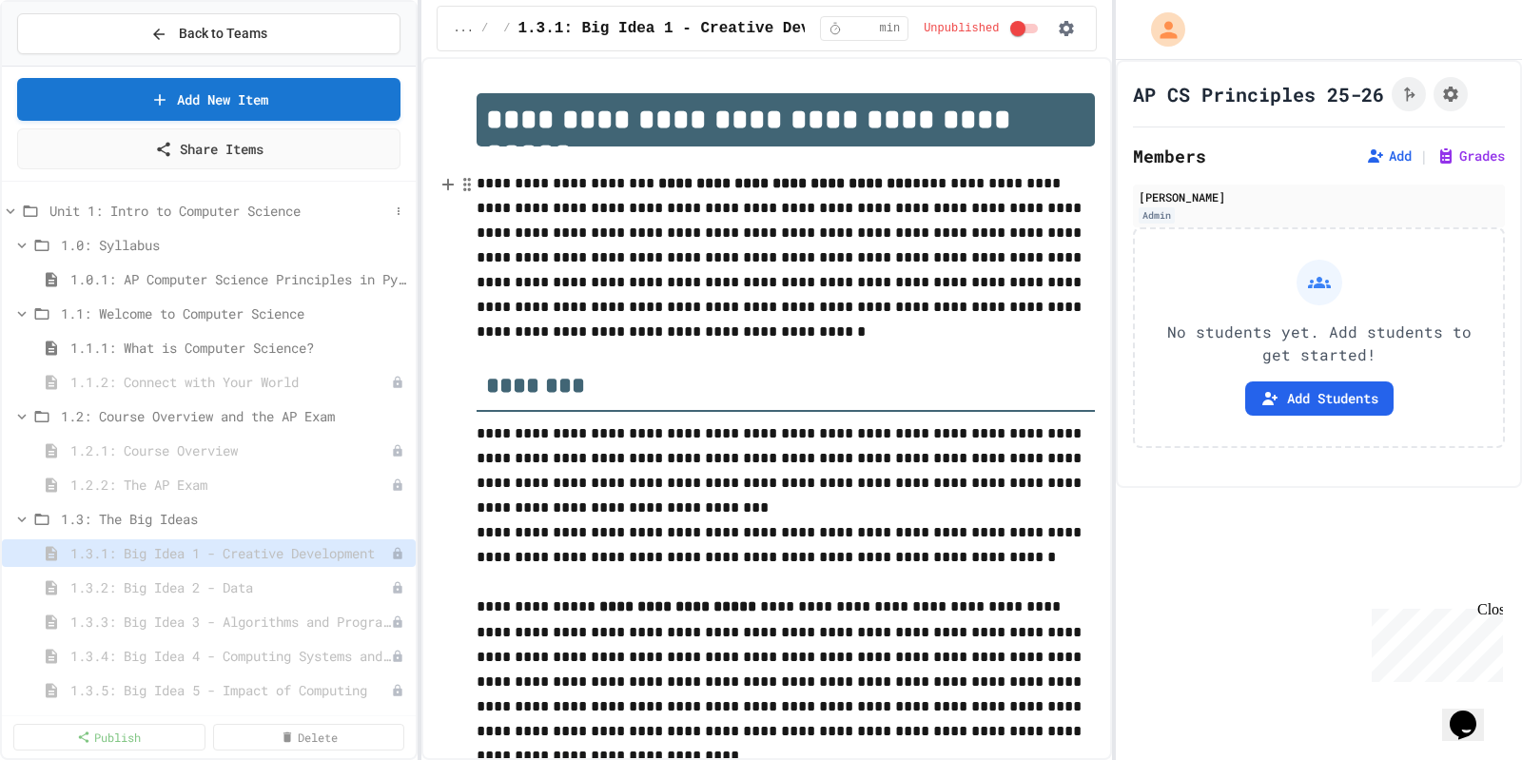
click at [148, 208] on span "Unit 1: Intro to Computer Science" at bounding box center [219, 211] width 340 height 20
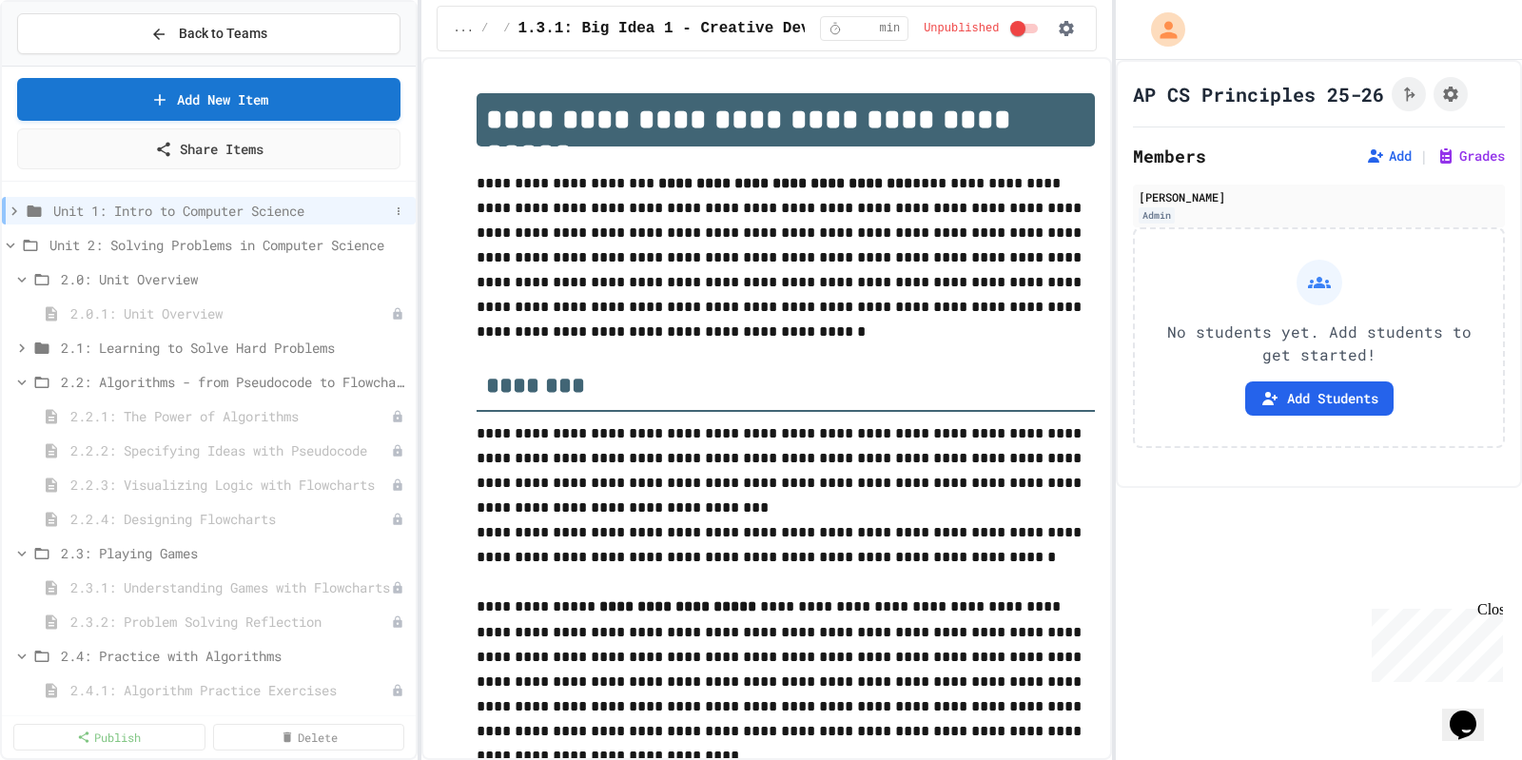
click at [159, 209] on span "Unit 1: Intro to Computer Science" at bounding box center [221, 211] width 336 height 20
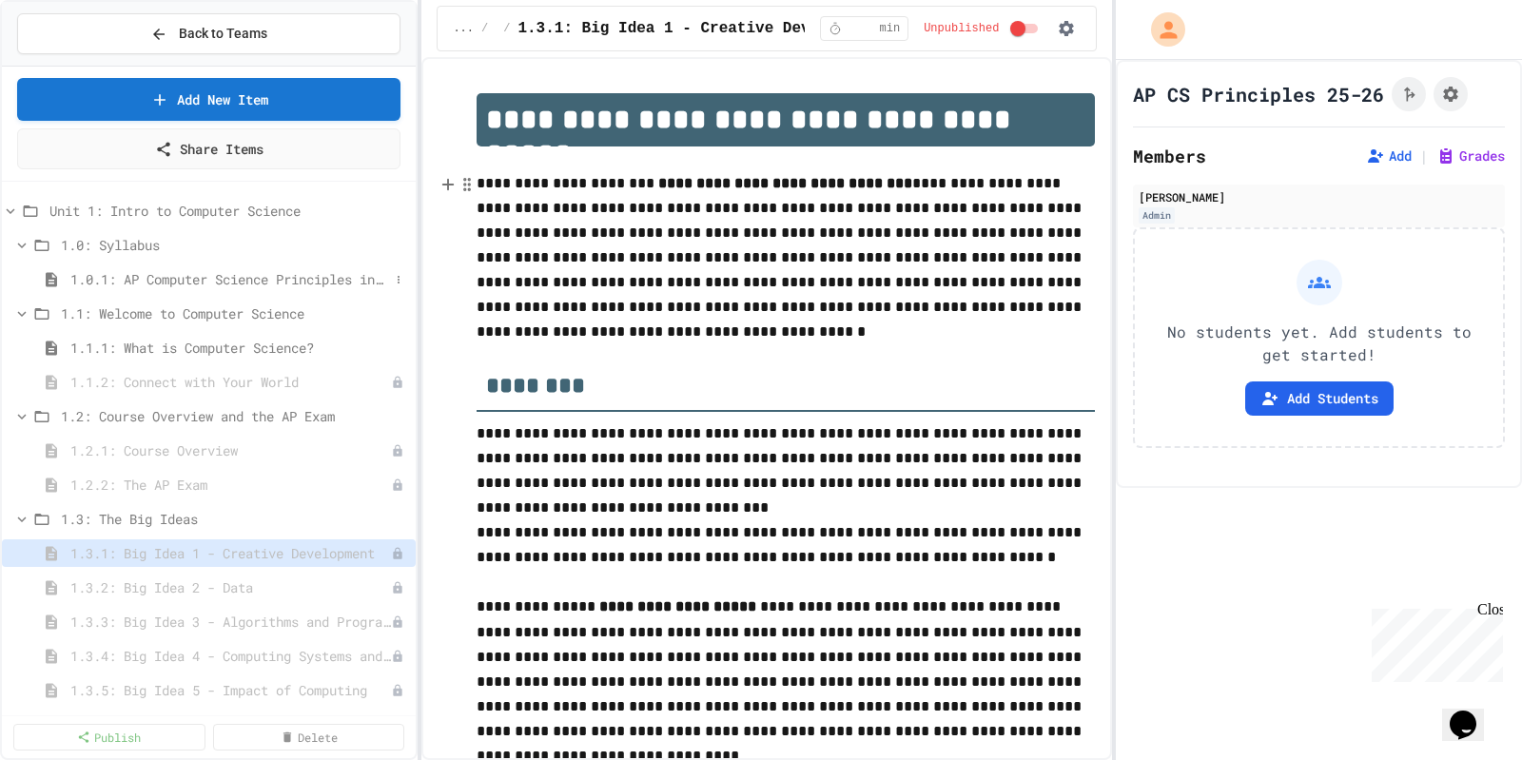
click at [163, 272] on span "1.0.1: AP Computer Science Principles in Python Course Syllabus" at bounding box center [229, 279] width 319 height 20
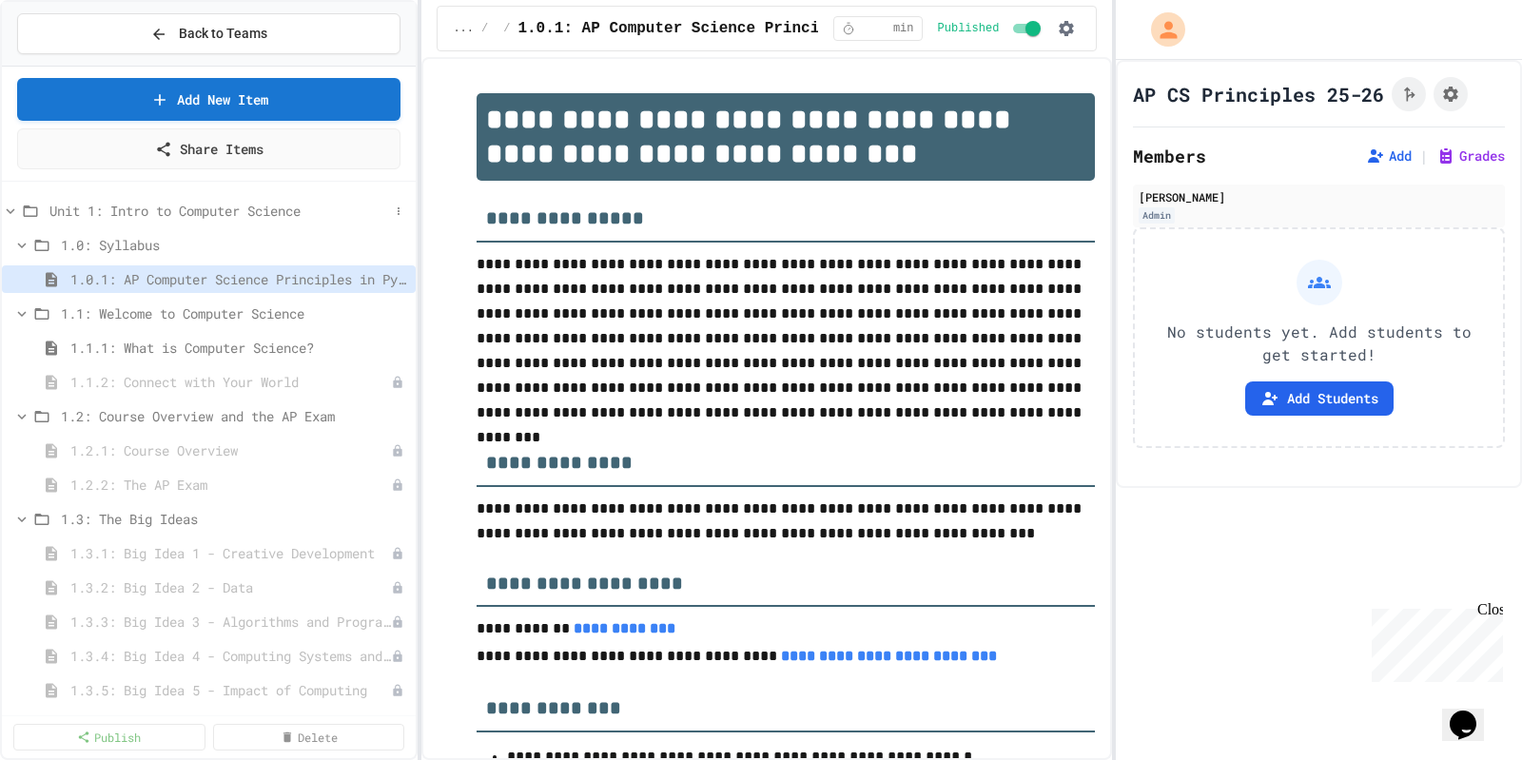
click at [167, 209] on span "Unit 1: Intro to Computer Science" at bounding box center [219, 211] width 340 height 20
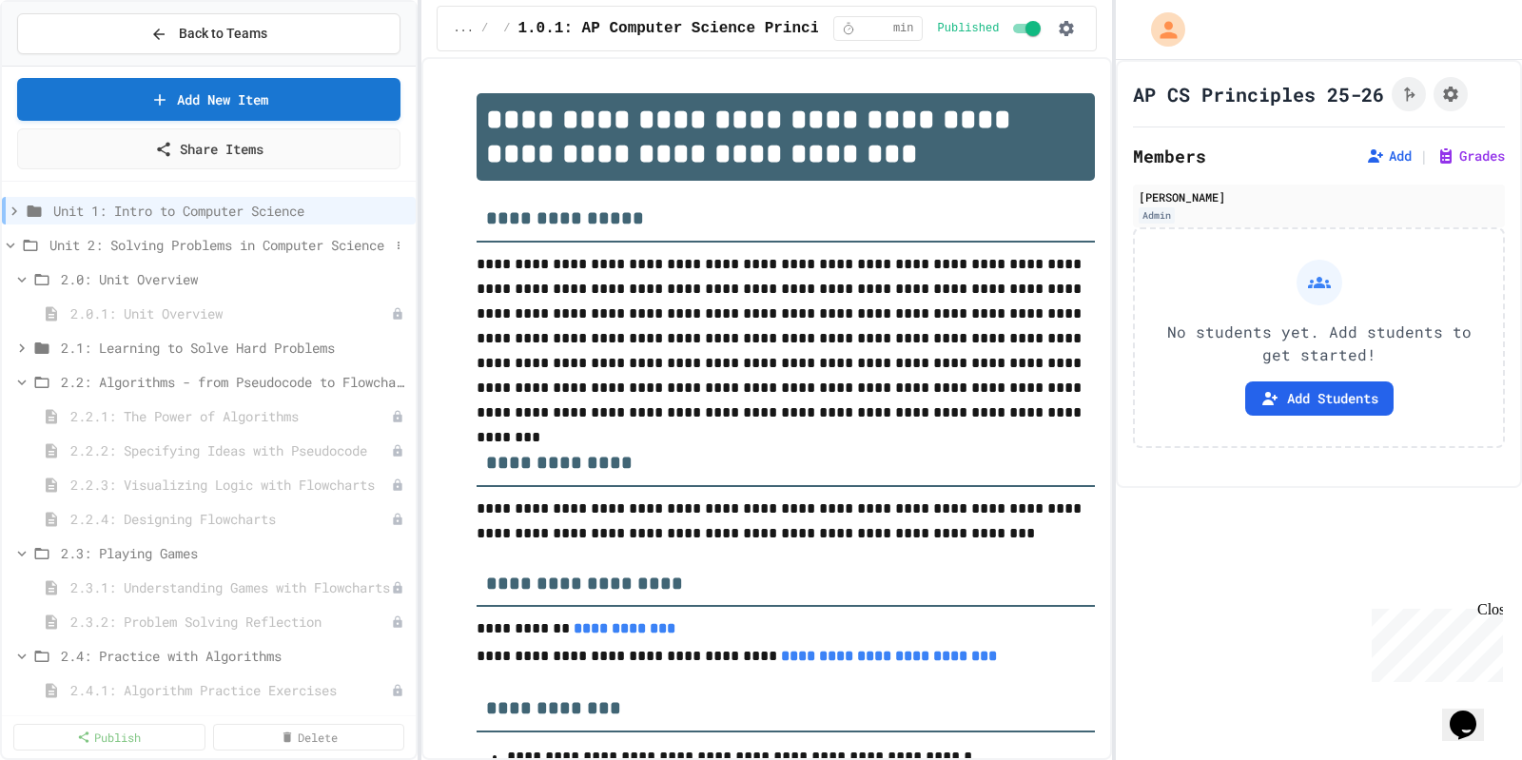
click at [71, 236] on span "Unit 2: Solving Problems in Computer Science" at bounding box center [219, 245] width 340 height 20
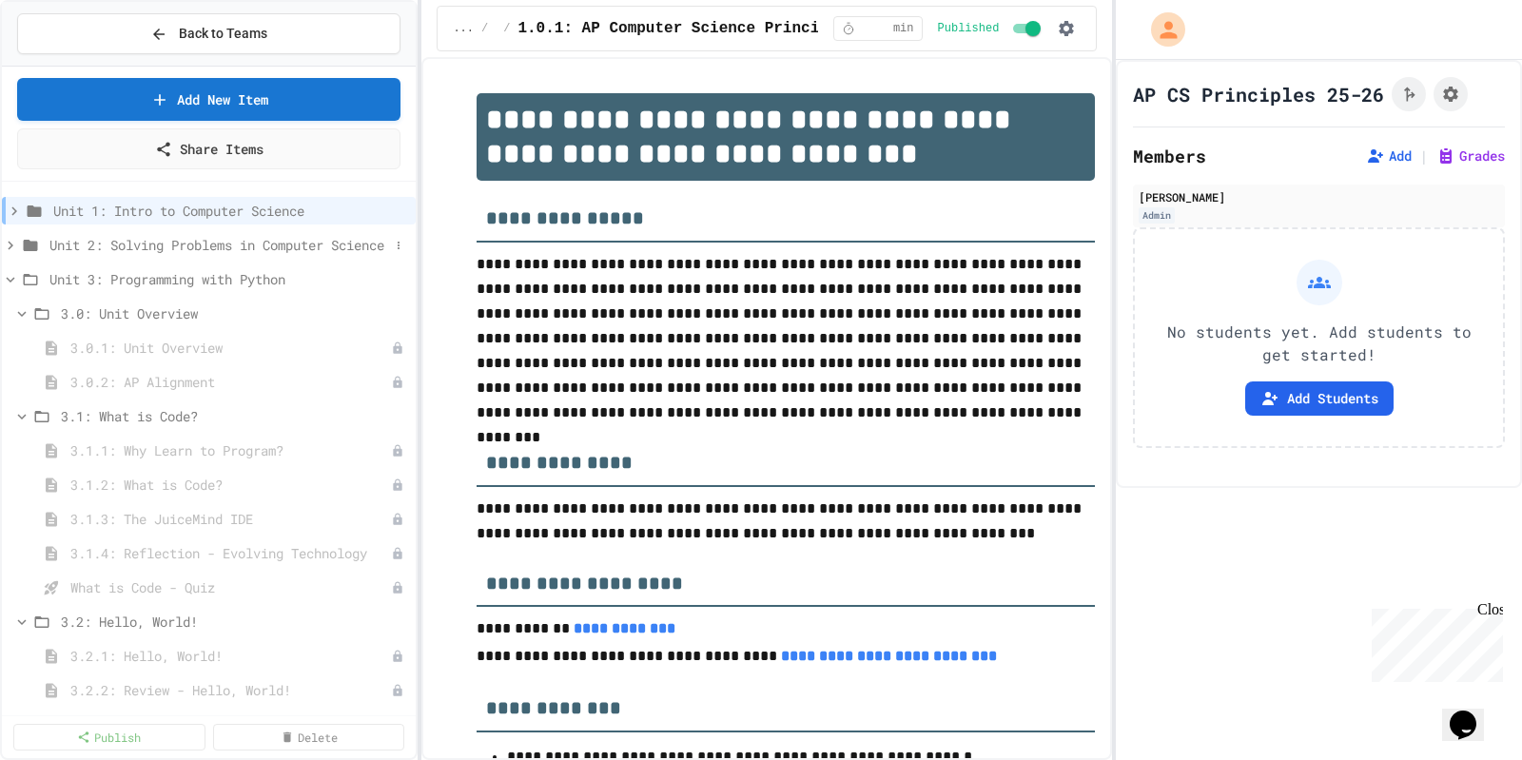
click at [11, 245] on icon at bounding box center [10, 245] width 17 height 17
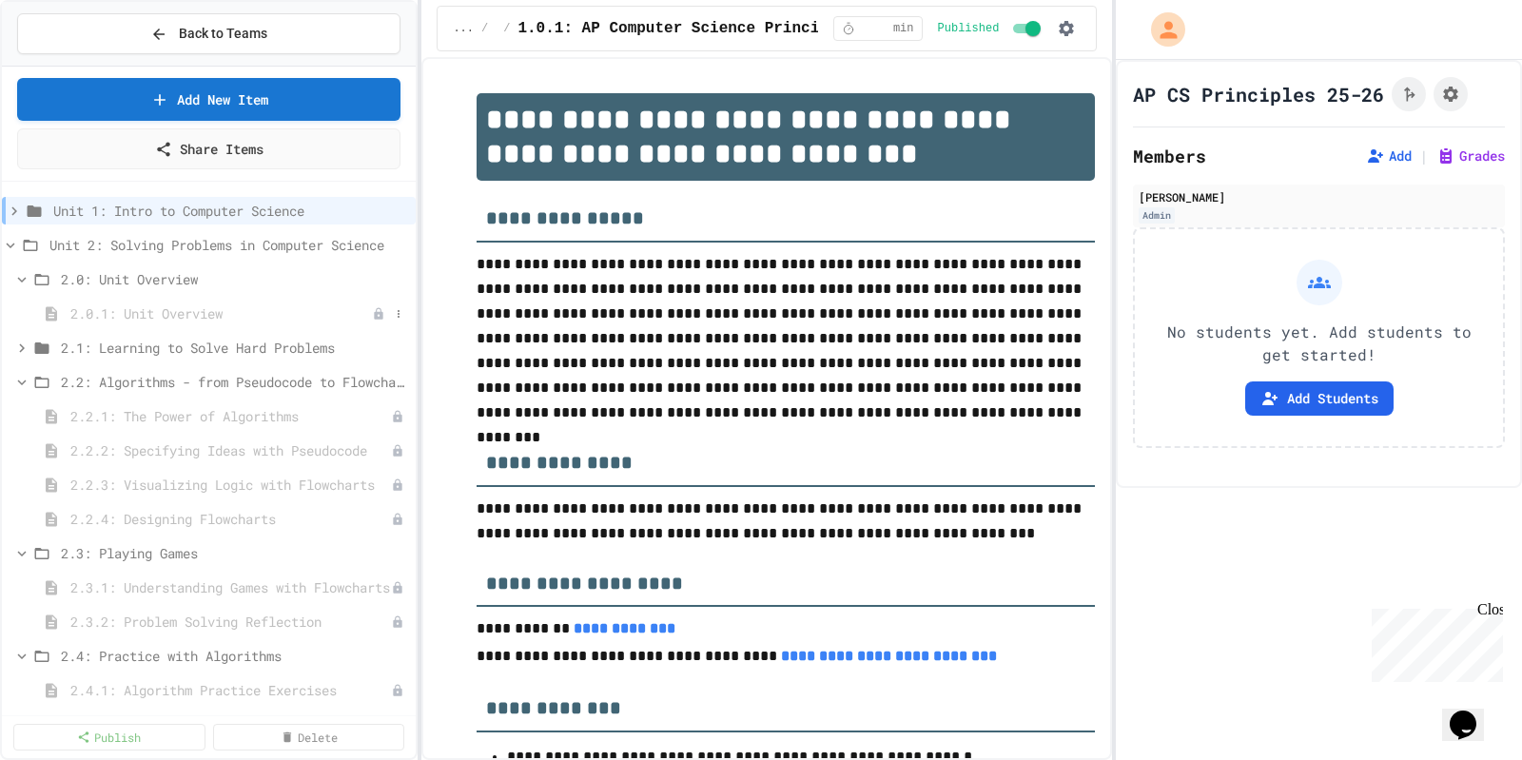
click at [136, 314] on span "2.0.1: Unit Overview" at bounding box center [221, 314] width 302 height 20
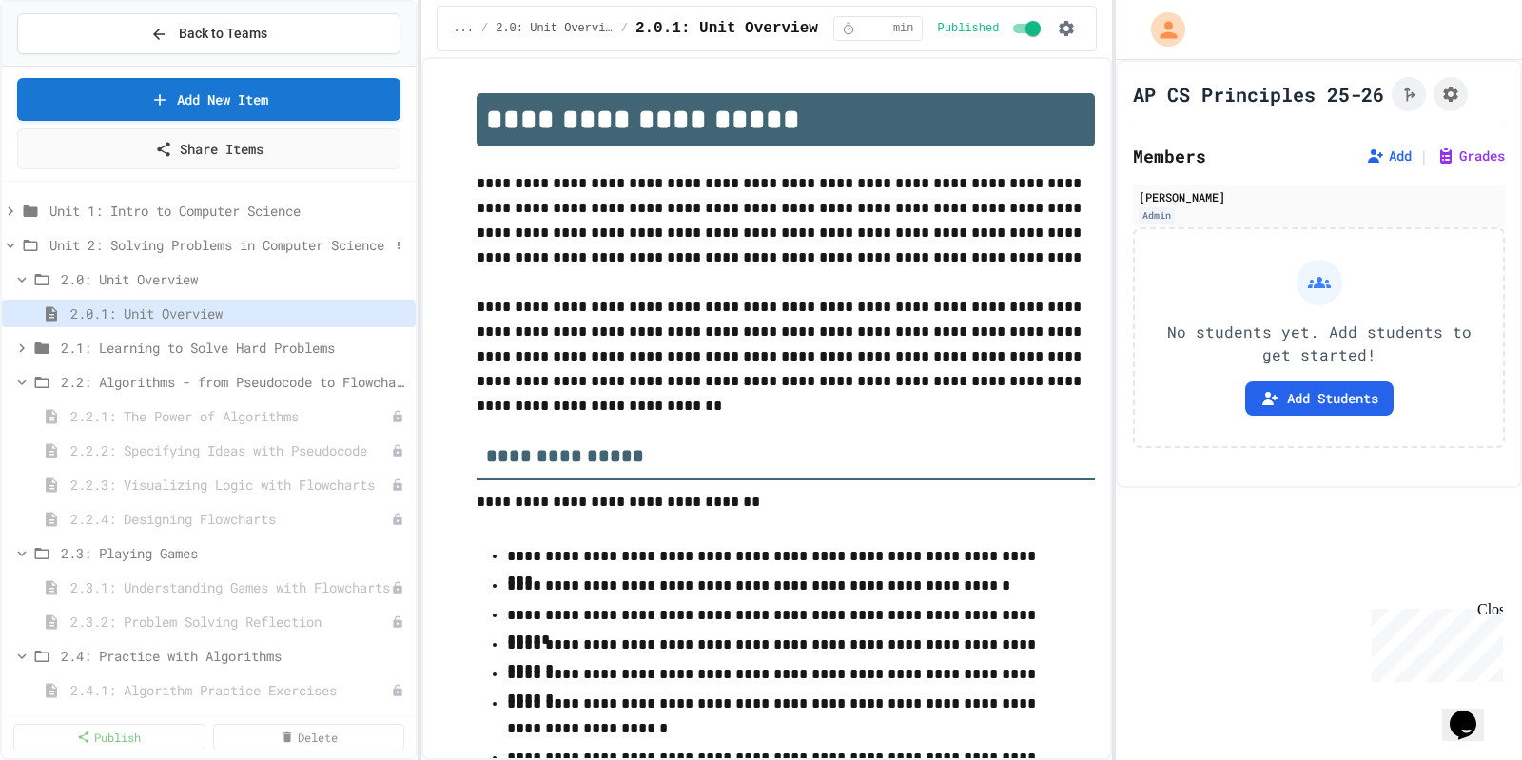
click at [13, 240] on icon at bounding box center [10, 245] width 17 height 17
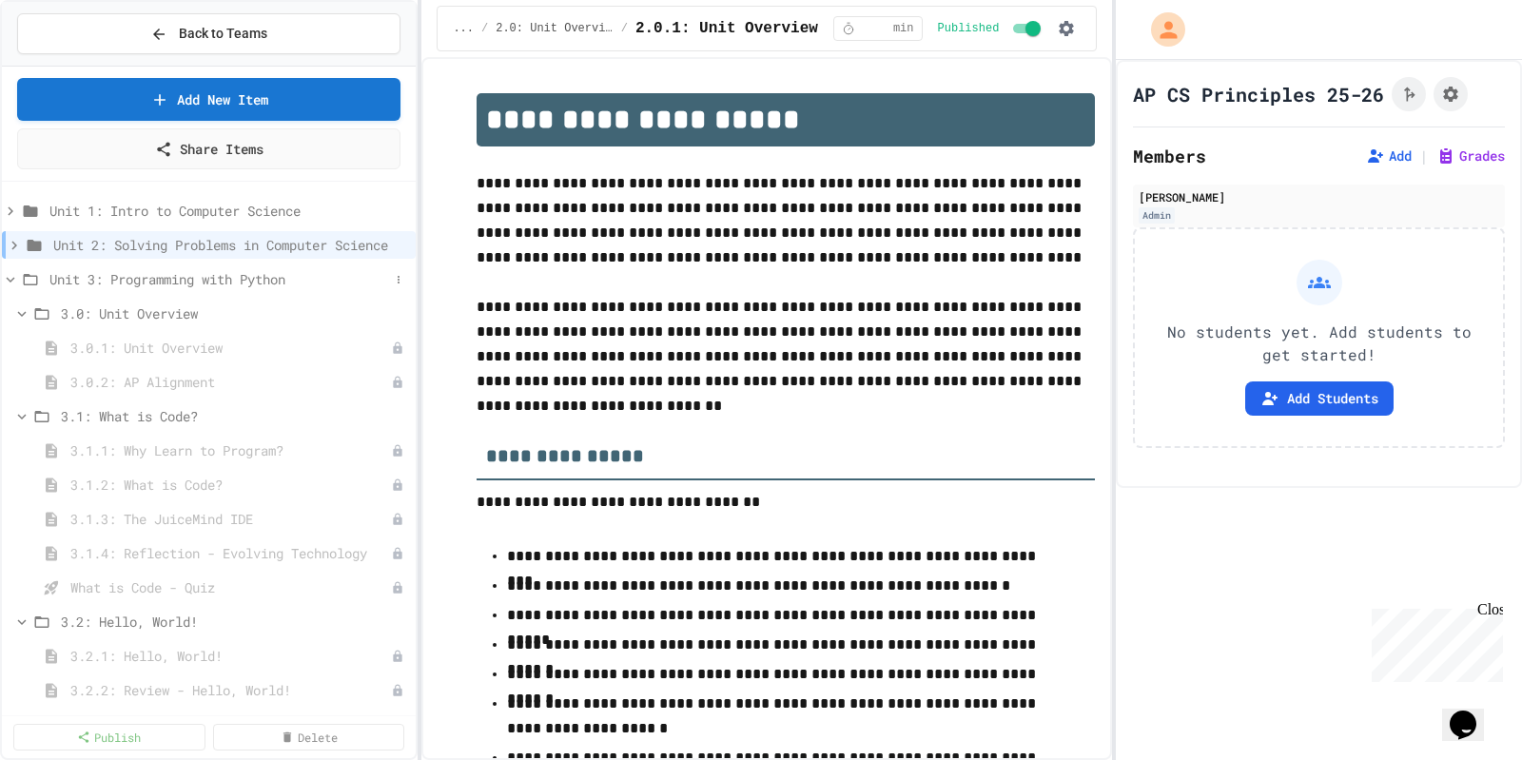
click at [4, 271] on icon at bounding box center [10, 279] width 17 height 17
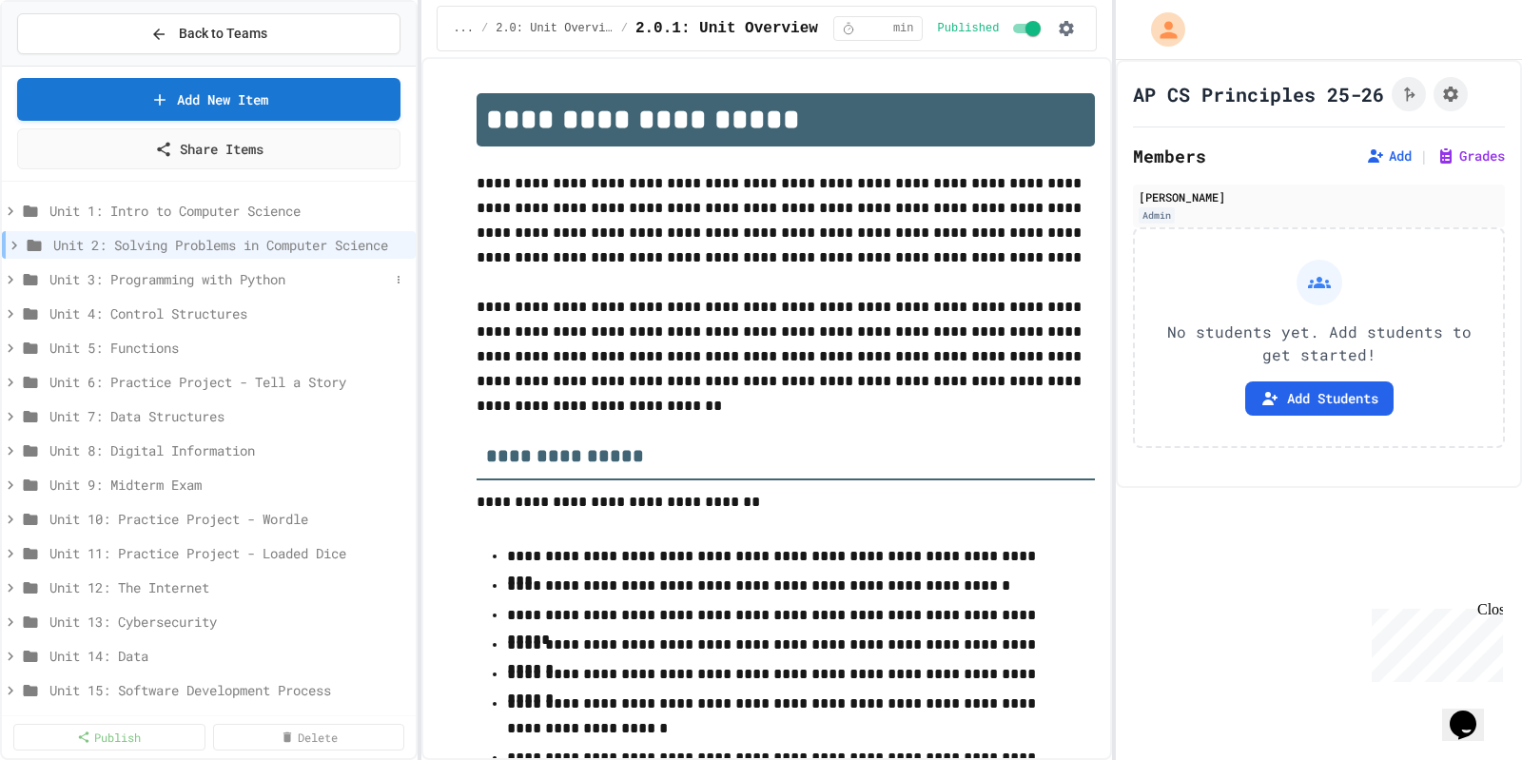
click at [12, 276] on icon at bounding box center [10, 279] width 17 height 17
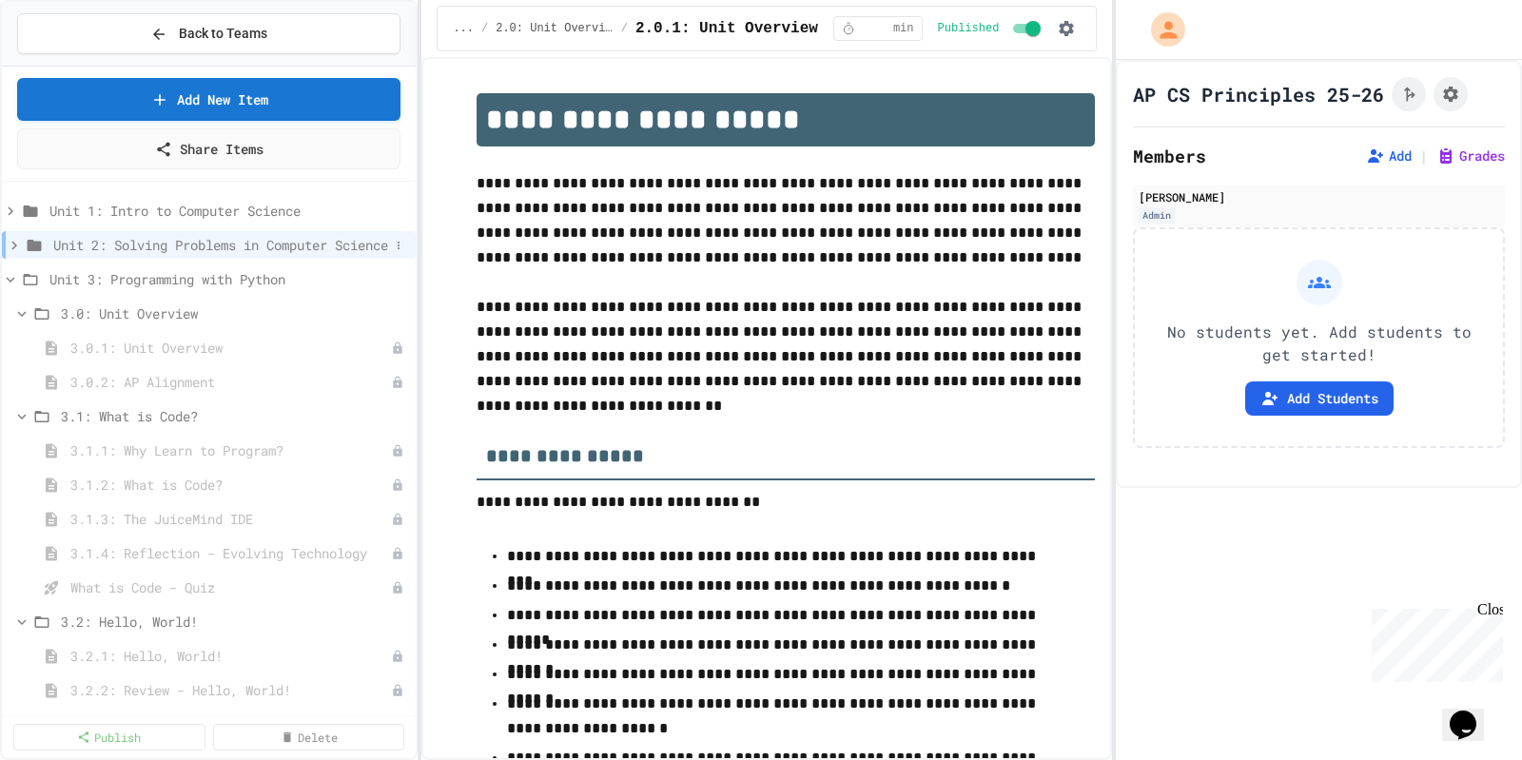
click at [14, 247] on icon at bounding box center [14, 245] width 17 height 17
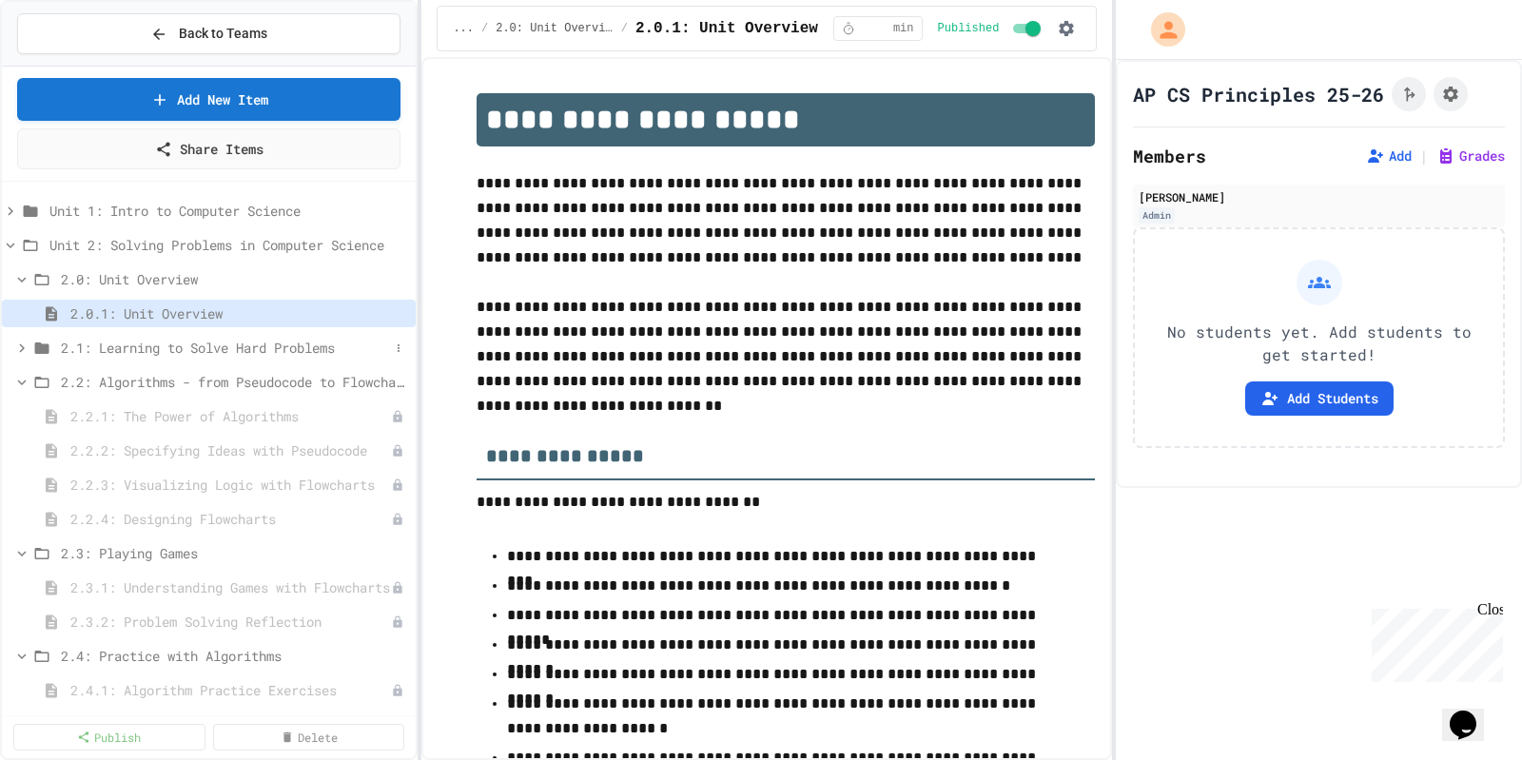
click at [18, 340] on icon at bounding box center [21, 348] width 17 height 17
click at [133, 342] on span "2.1: Learning to Solve Hard Problems" at bounding box center [225, 348] width 328 height 20
click at [25, 345] on icon at bounding box center [21, 348] width 17 height 17
click at [130, 377] on span "2.1.1: The Growth Mindset" at bounding box center [221, 382] width 302 height 20
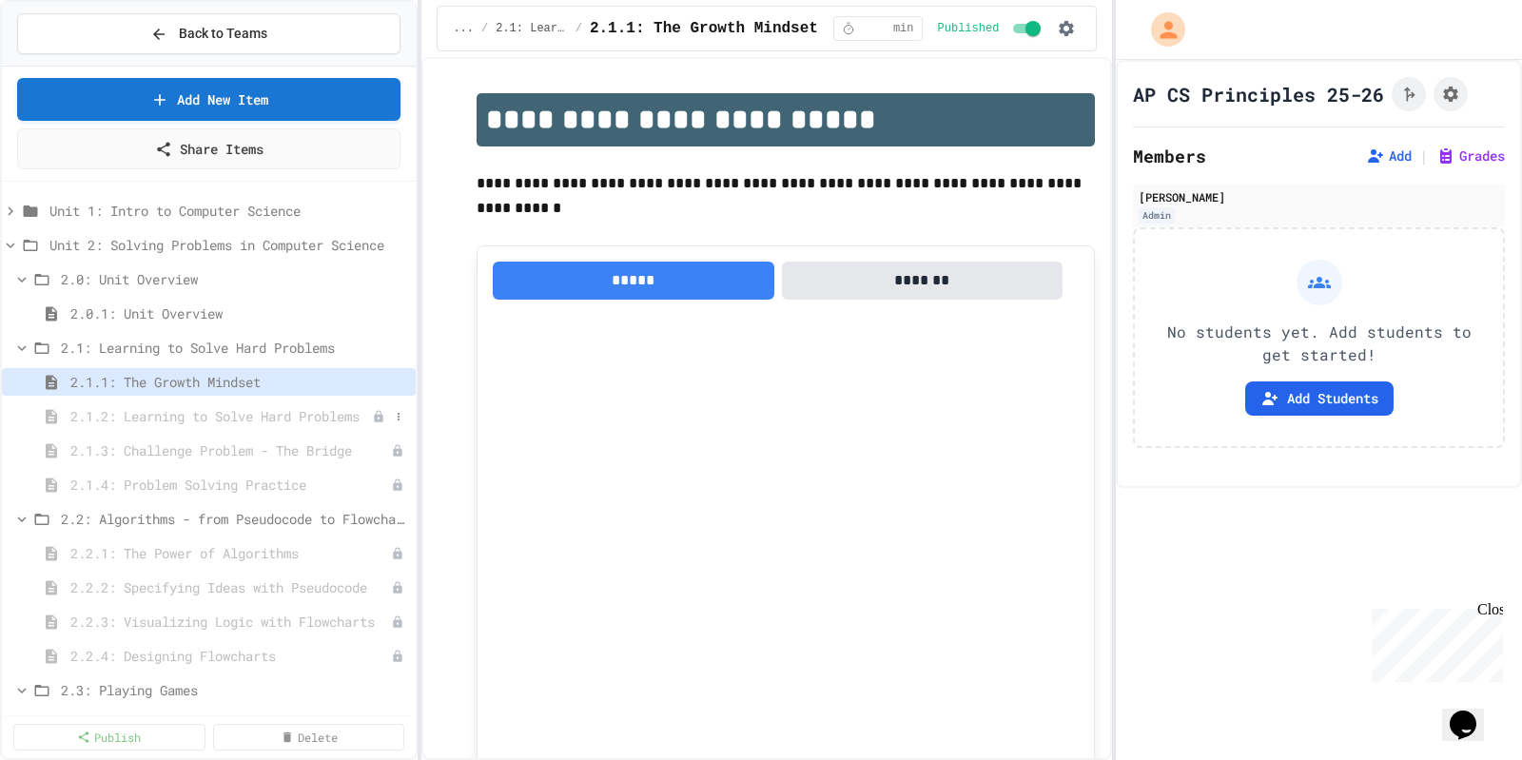
click at [273, 407] on span "2.1.2: Learning to Solve Hard Problems" at bounding box center [221, 416] width 302 height 20
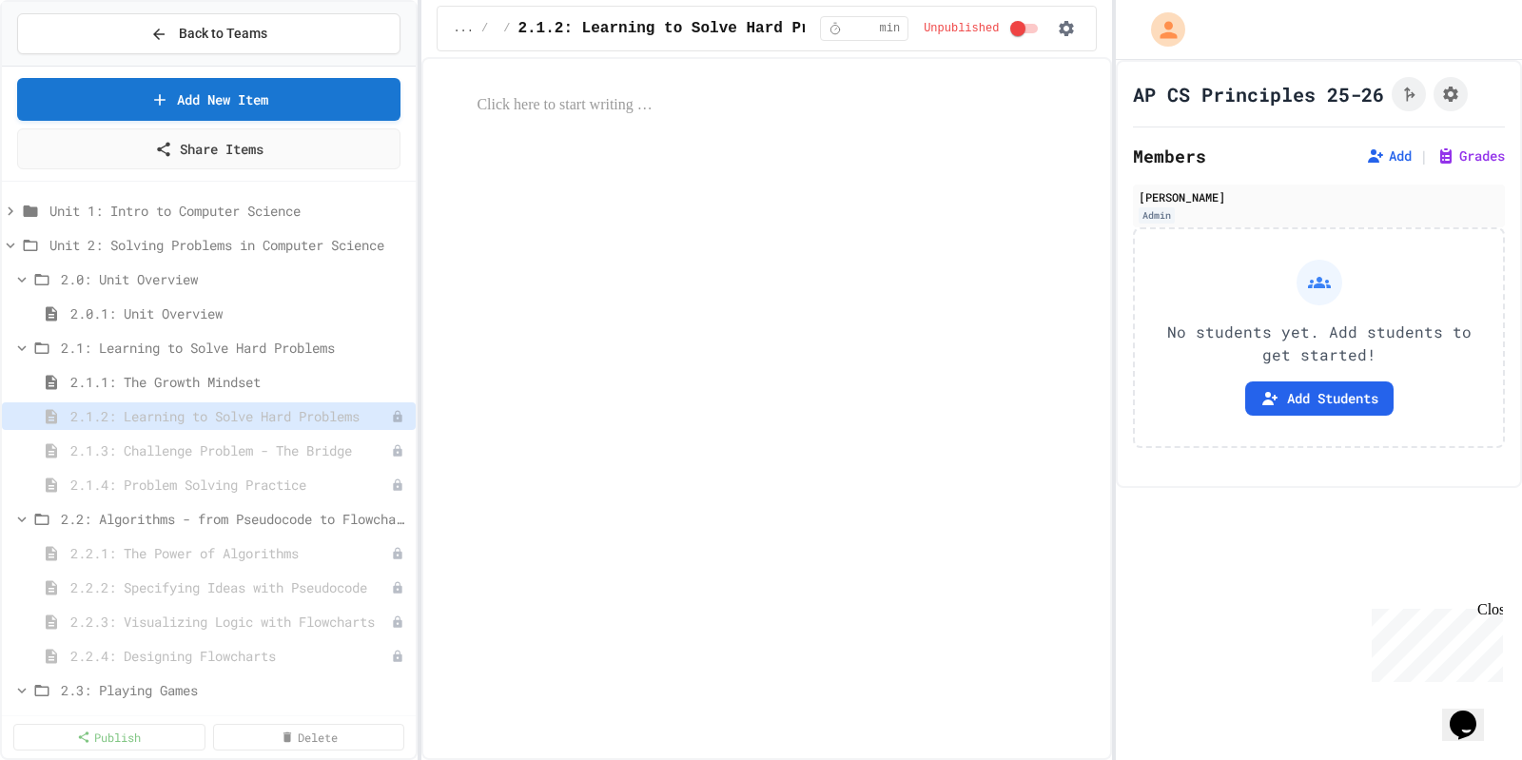
select select "***"
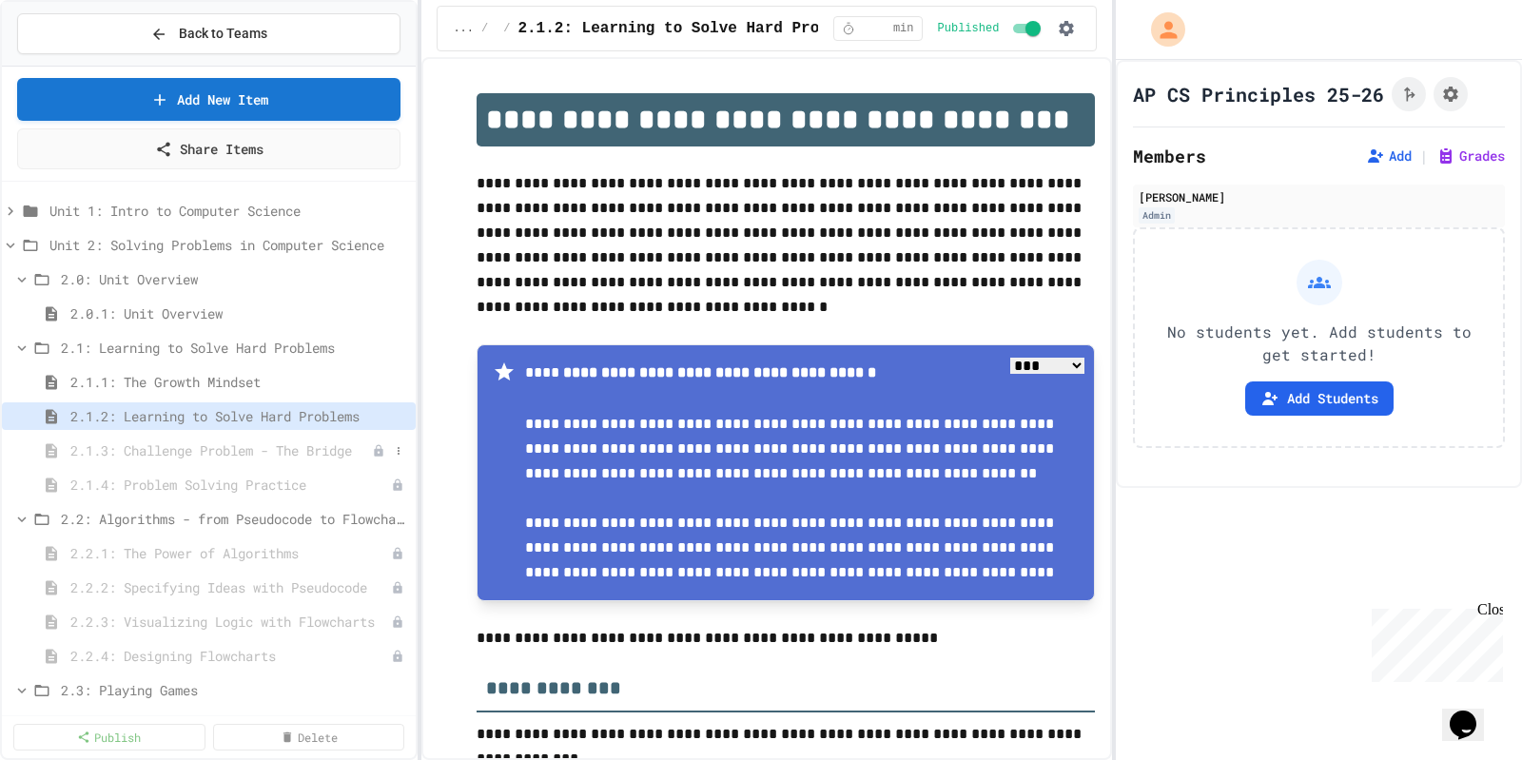
click at [197, 442] on span "2.1.3: Challenge Problem - The Bridge" at bounding box center [221, 451] width 302 height 20
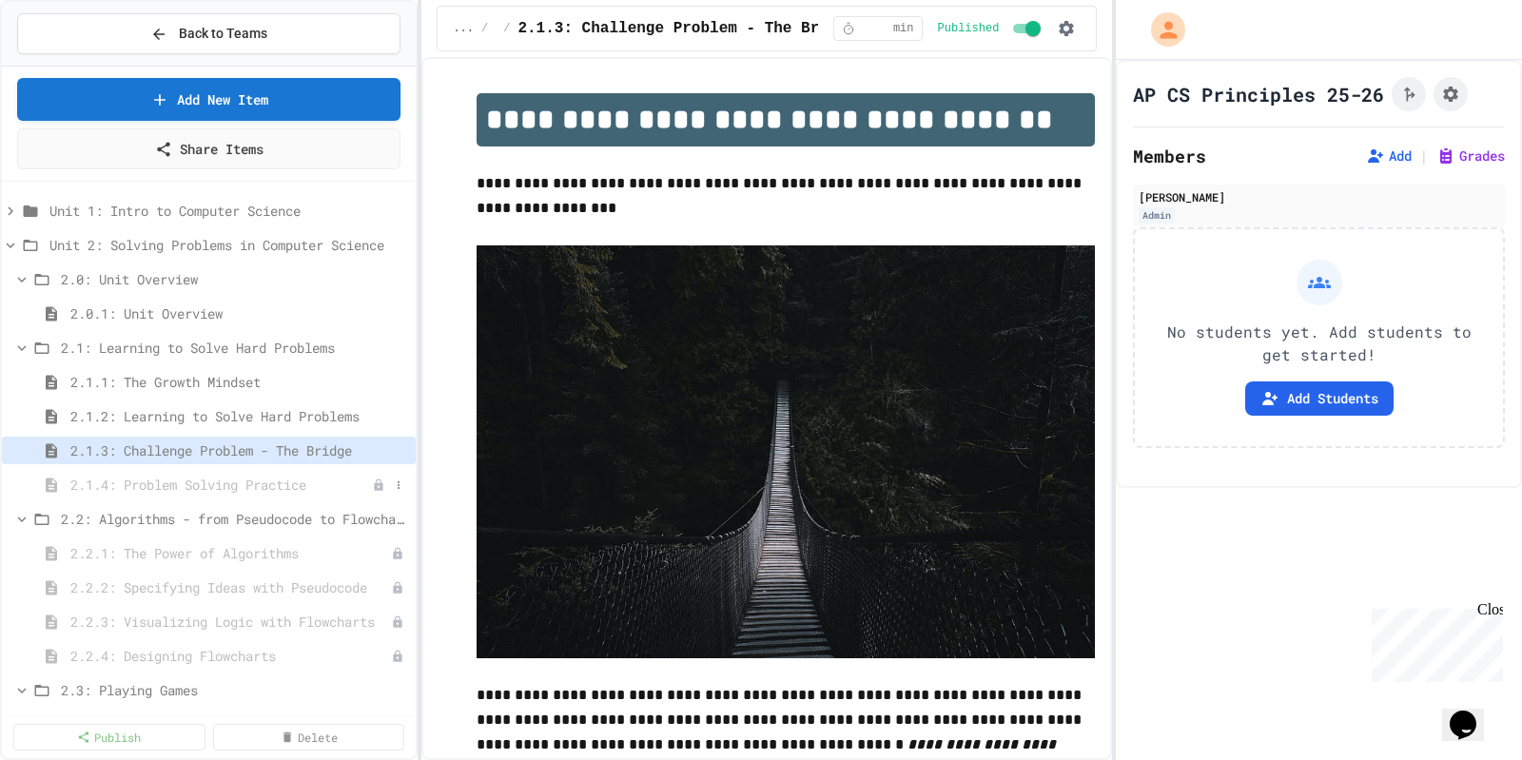
click at [168, 481] on span "2.1.4: Problem Solving Practice" at bounding box center [221, 485] width 302 height 20
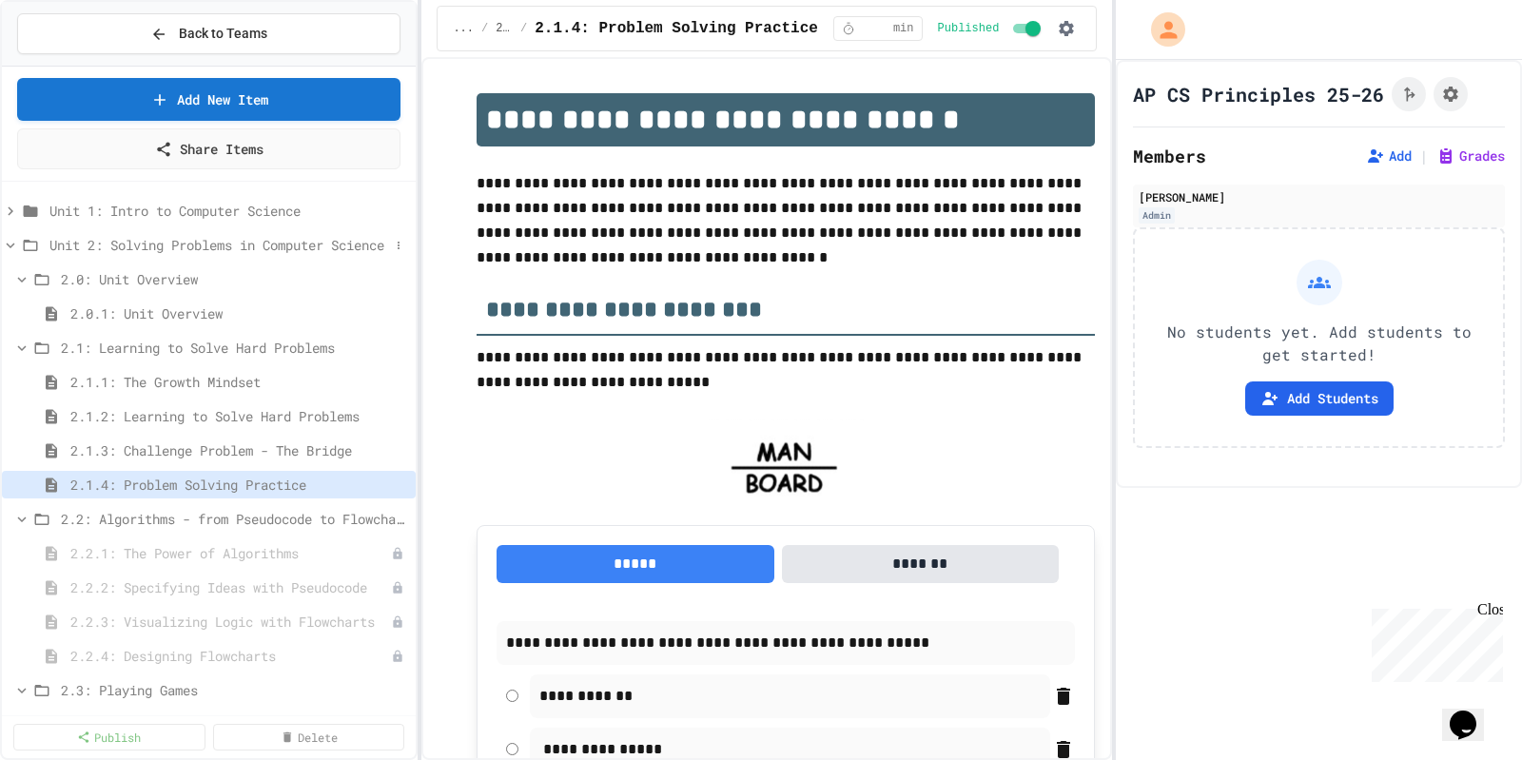
click at [14, 240] on icon at bounding box center [10, 245] width 17 height 17
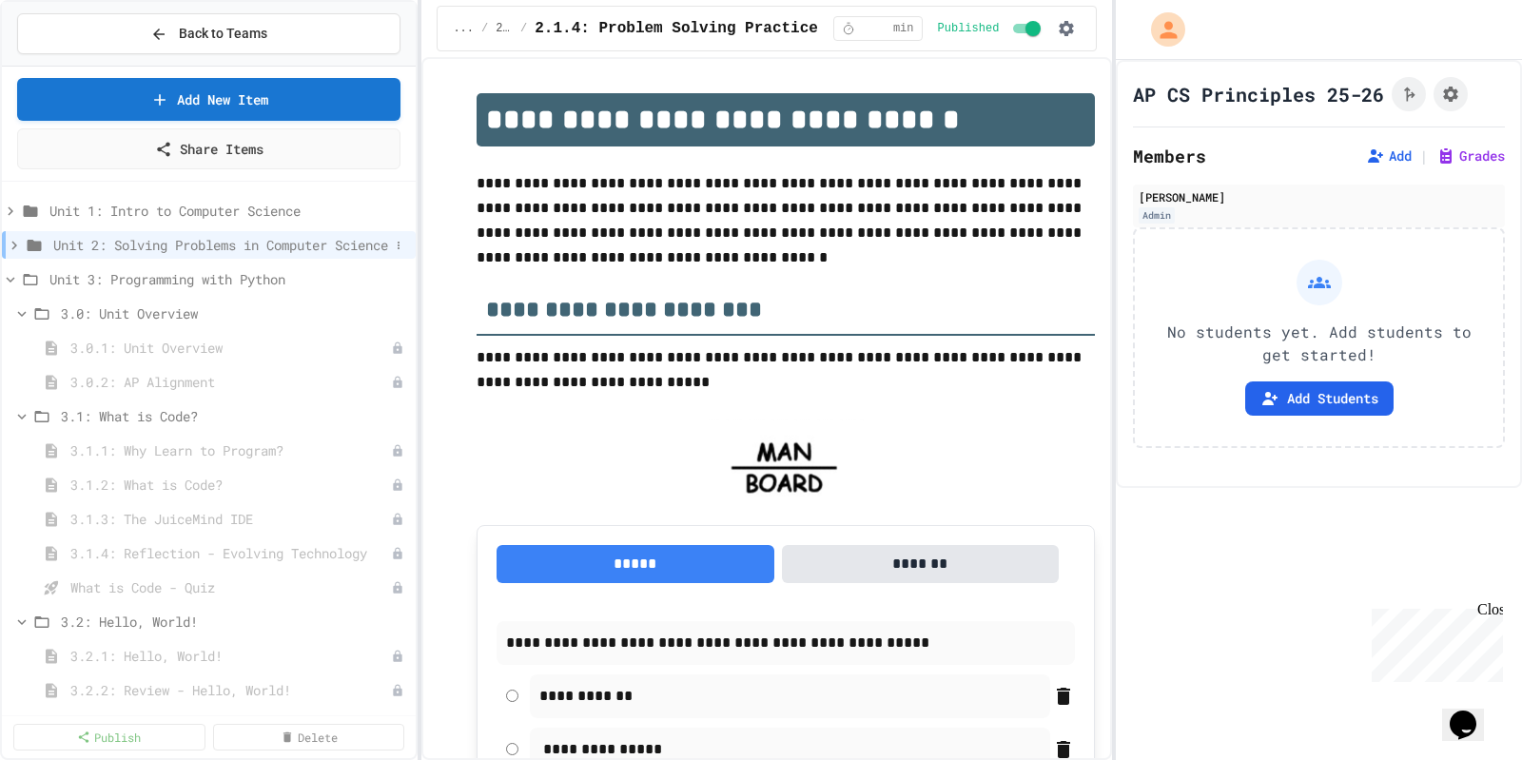
click at [17, 242] on icon at bounding box center [14, 245] width 17 height 17
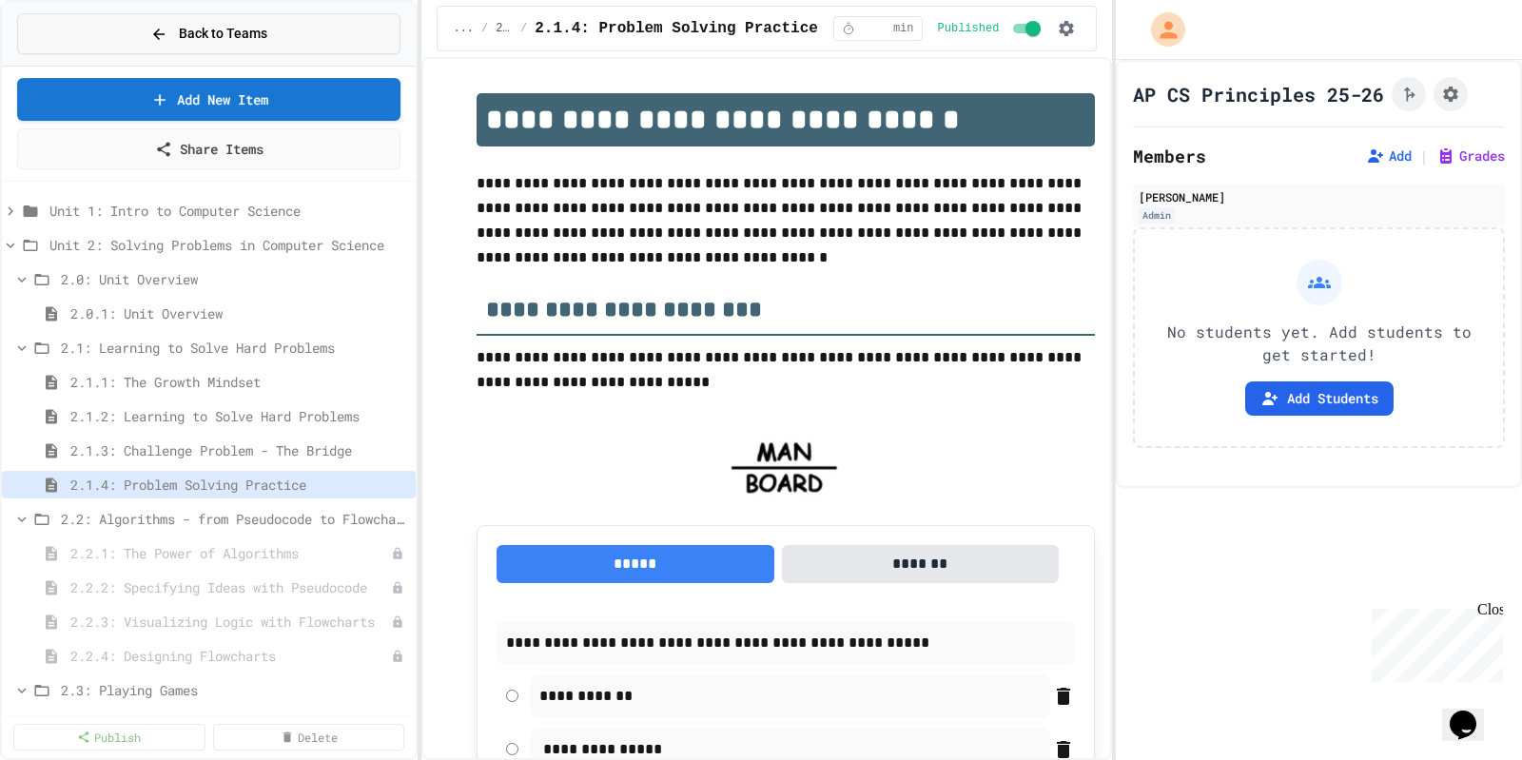
click at [212, 30] on span "Back to Teams" at bounding box center [223, 34] width 88 height 20
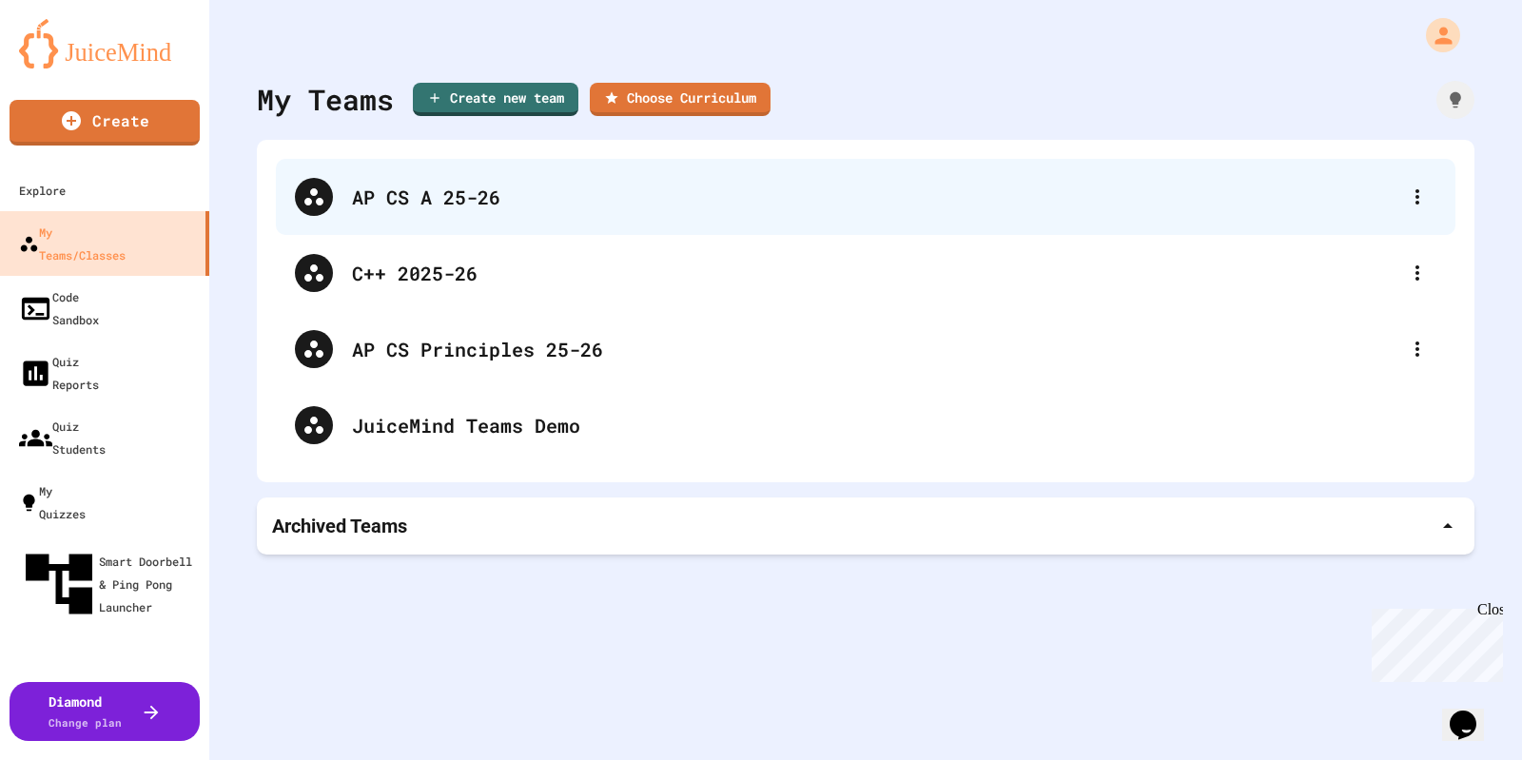
click at [464, 192] on div "AP CS A 25-26" at bounding box center [875, 197] width 1047 height 29
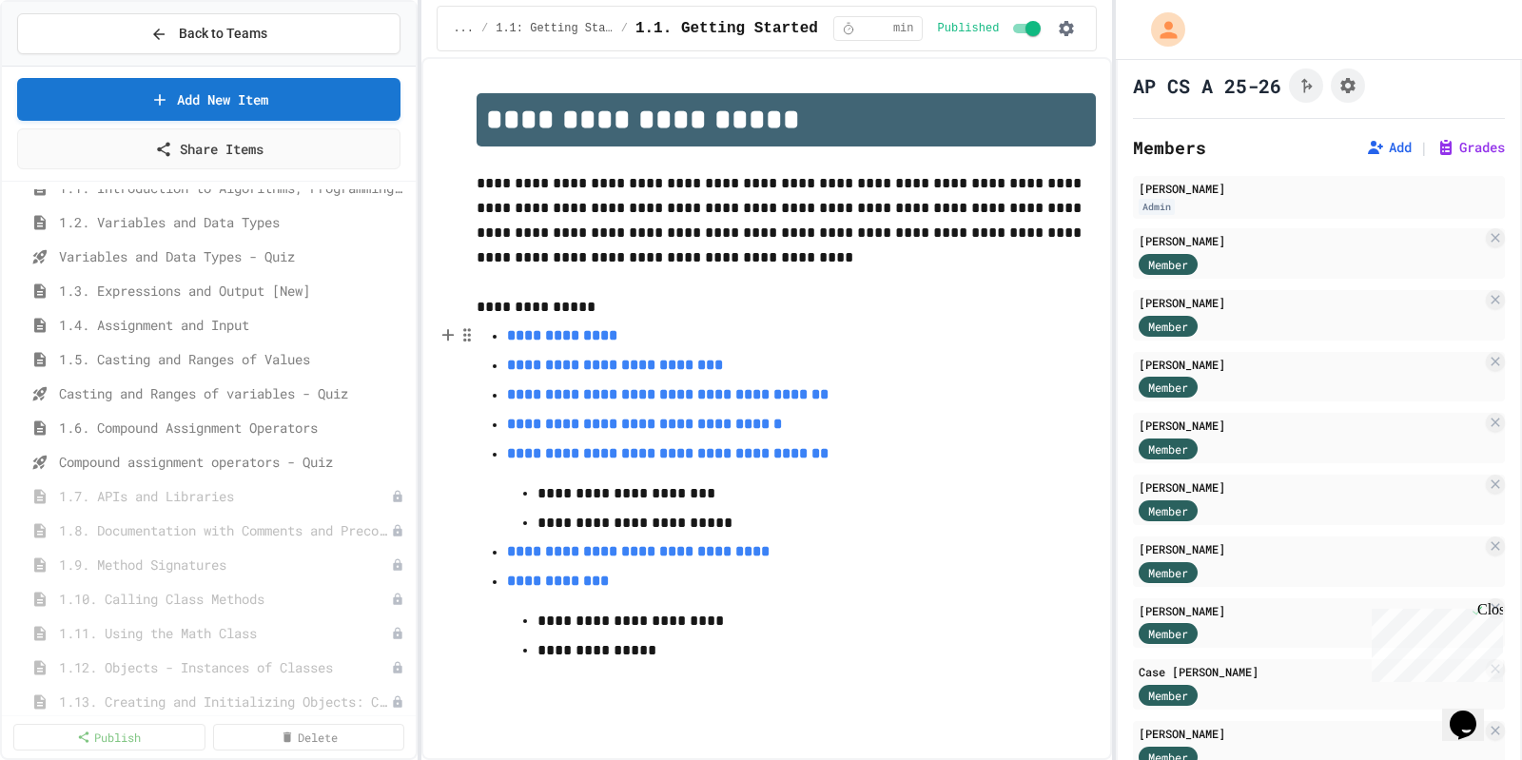
scroll to position [119, 0]
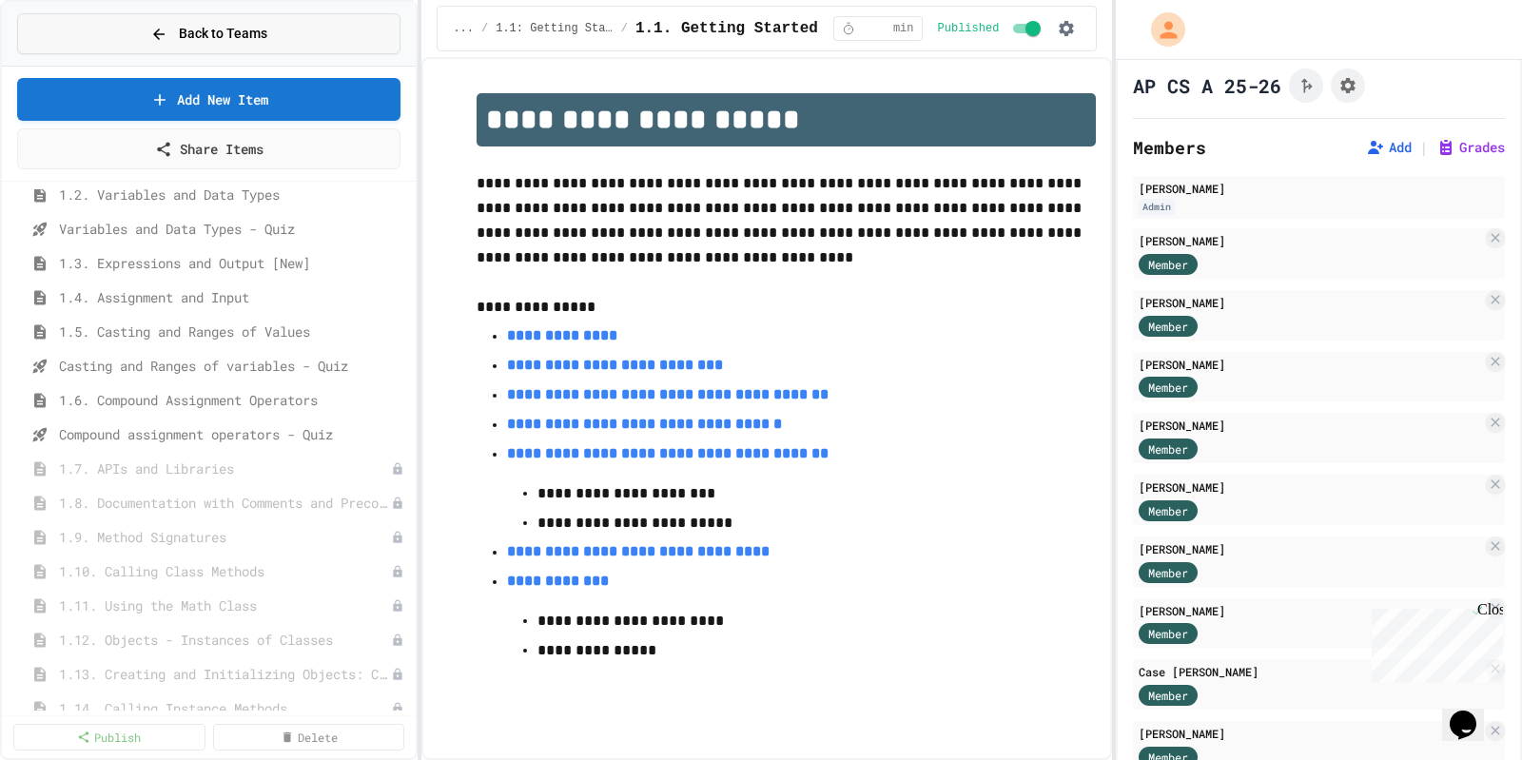
click at [271, 18] on button "Back to Teams" at bounding box center [208, 33] width 383 height 41
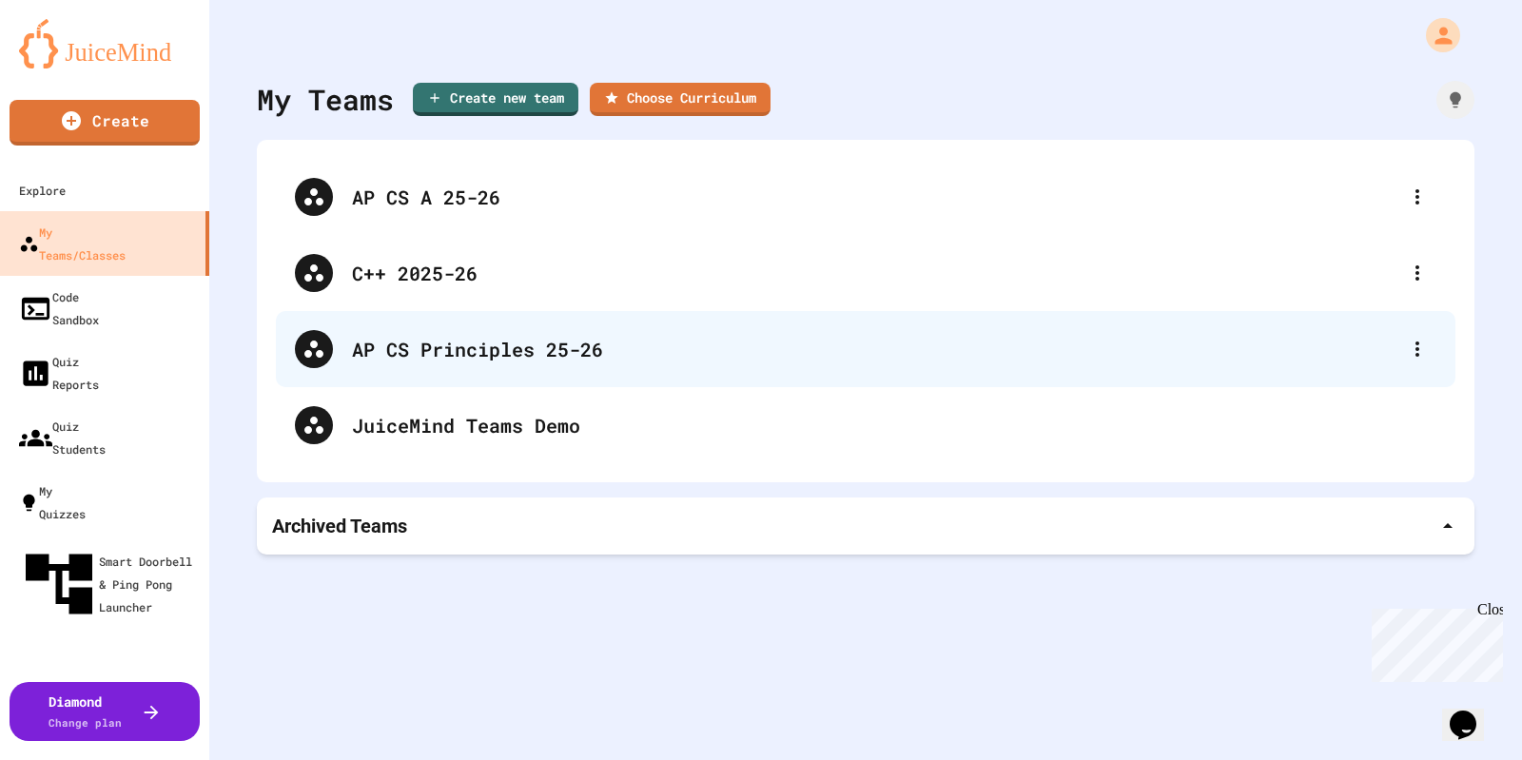
click at [452, 362] on div "AP CS Principles 25-26" at bounding box center [875, 349] width 1047 height 29
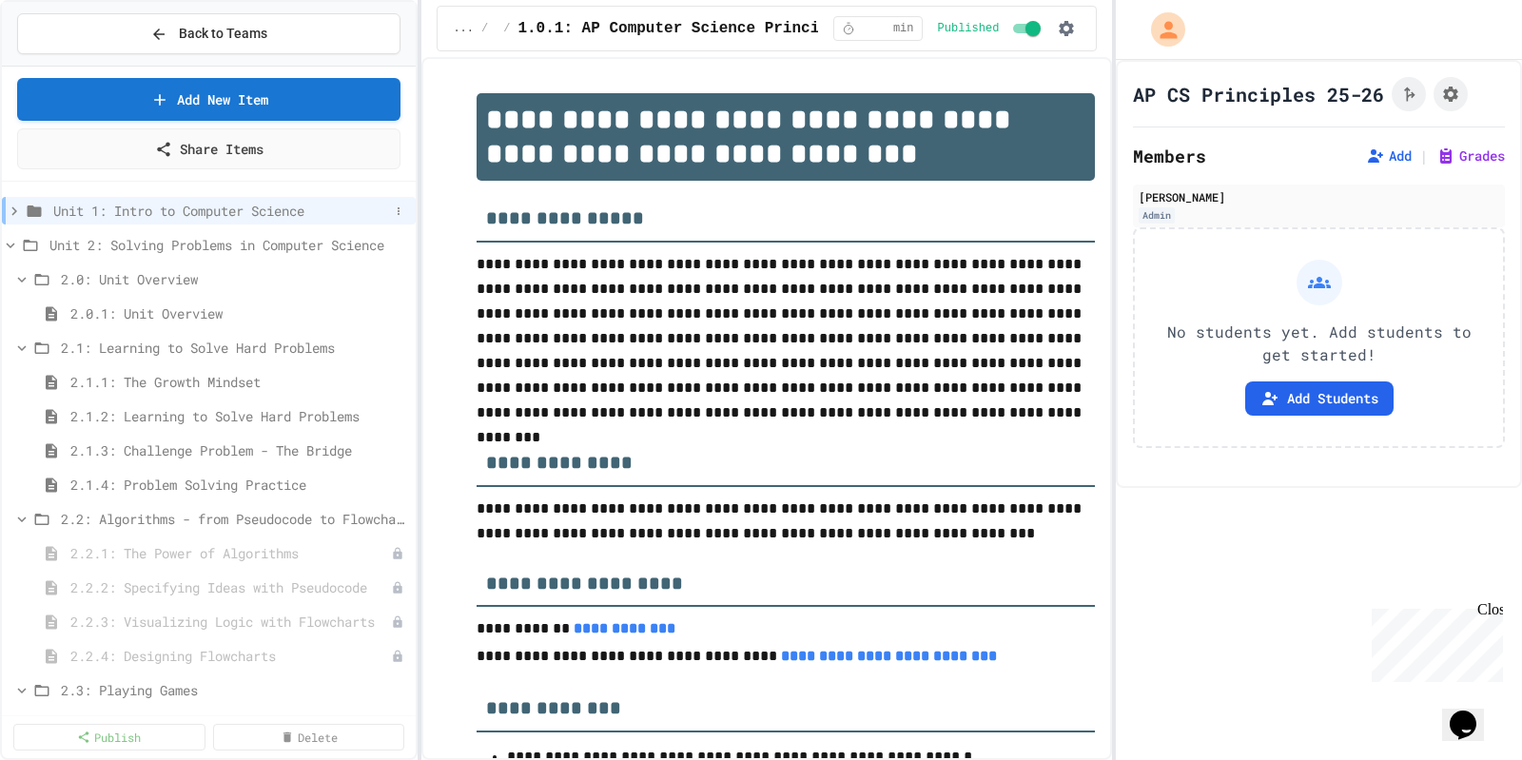
click at [17, 212] on icon at bounding box center [14, 211] width 17 height 17
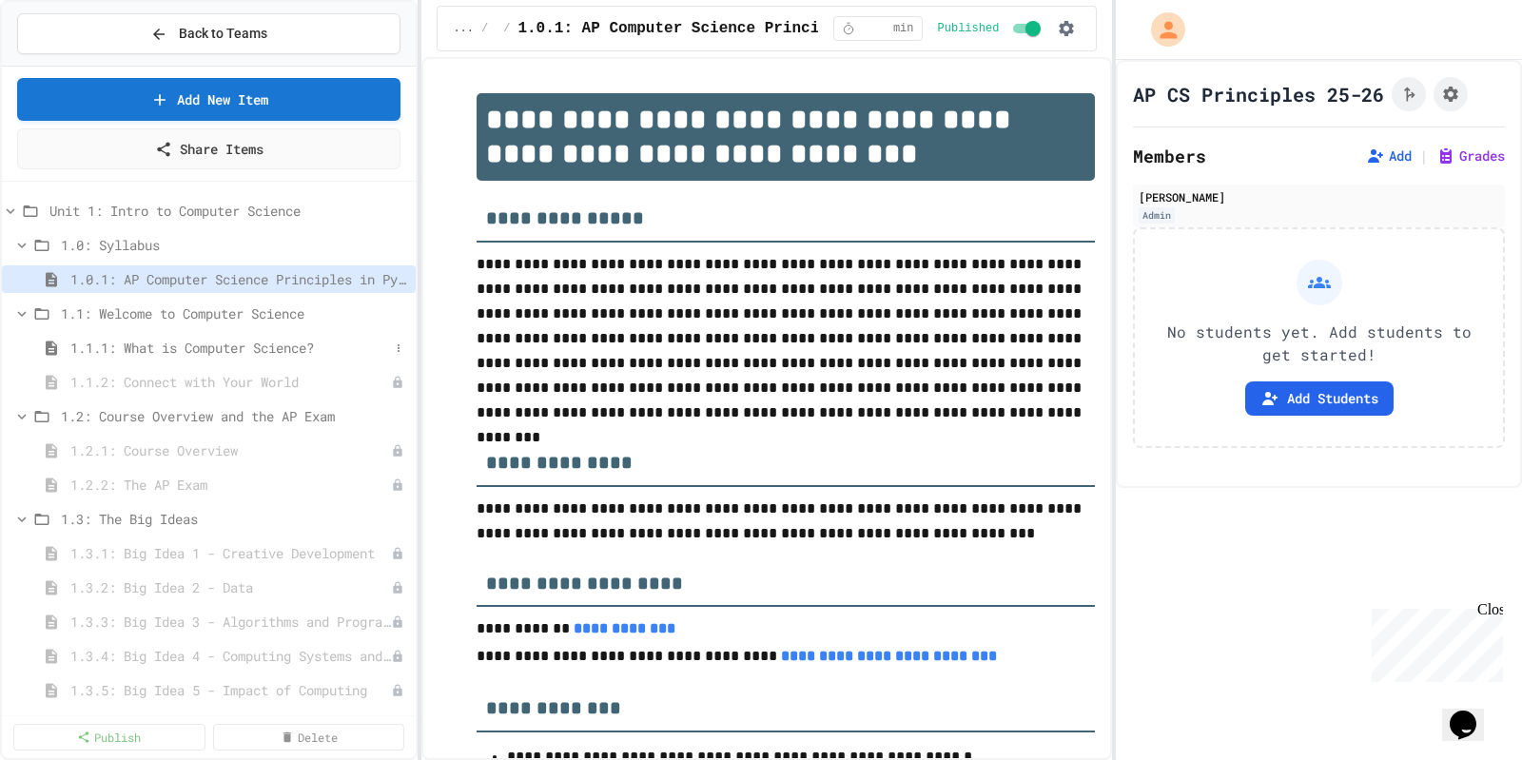
click at [188, 345] on span "1.1.1: What is Computer Science?" at bounding box center [229, 348] width 319 height 20
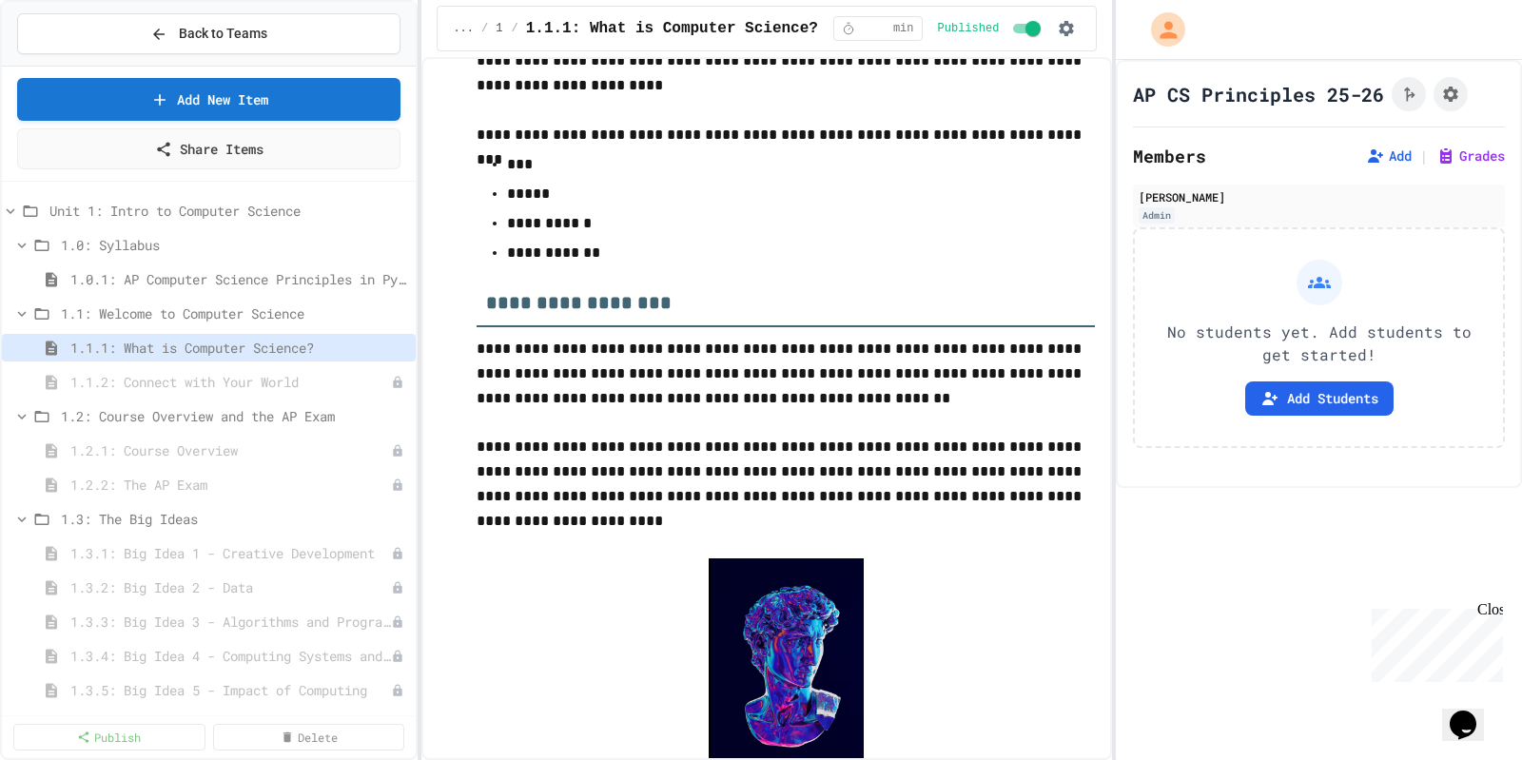
scroll to position [234, 0]
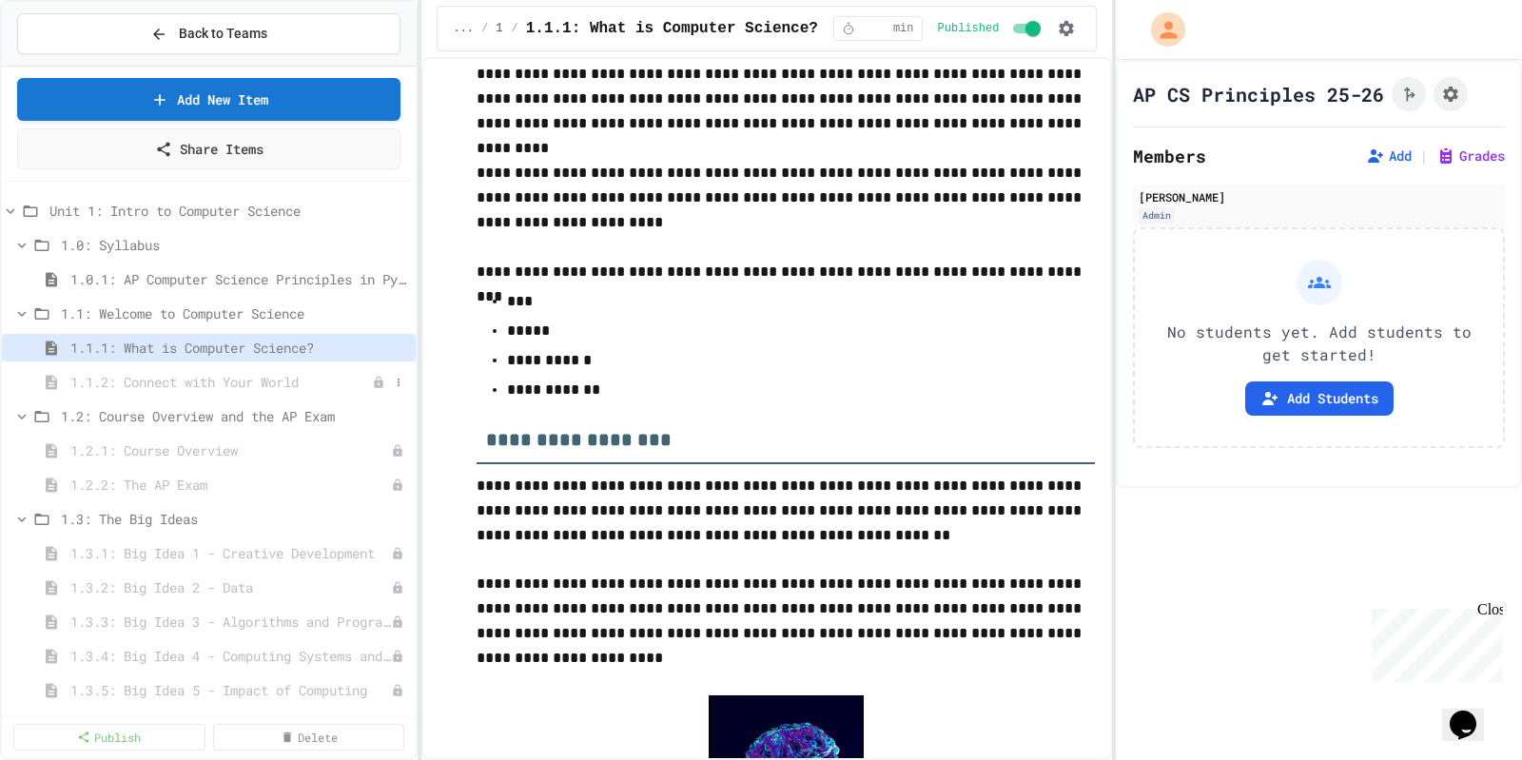
click at [263, 377] on span "1.1.2: Connect with Your World" at bounding box center [221, 382] width 302 height 20
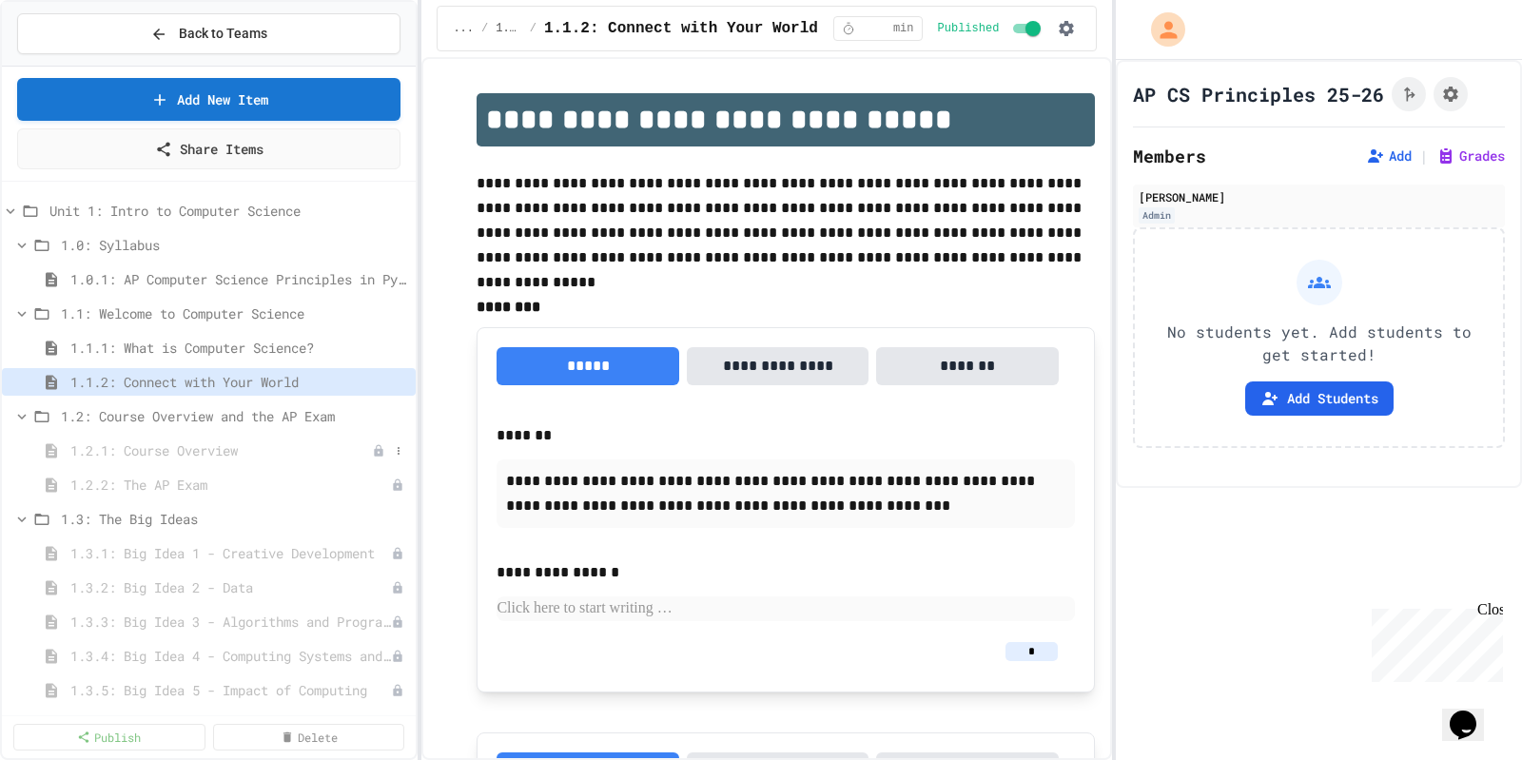
click at [157, 442] on span "1.2.1: Course Overview" at bounding box center [221, 451] width 302 height 20
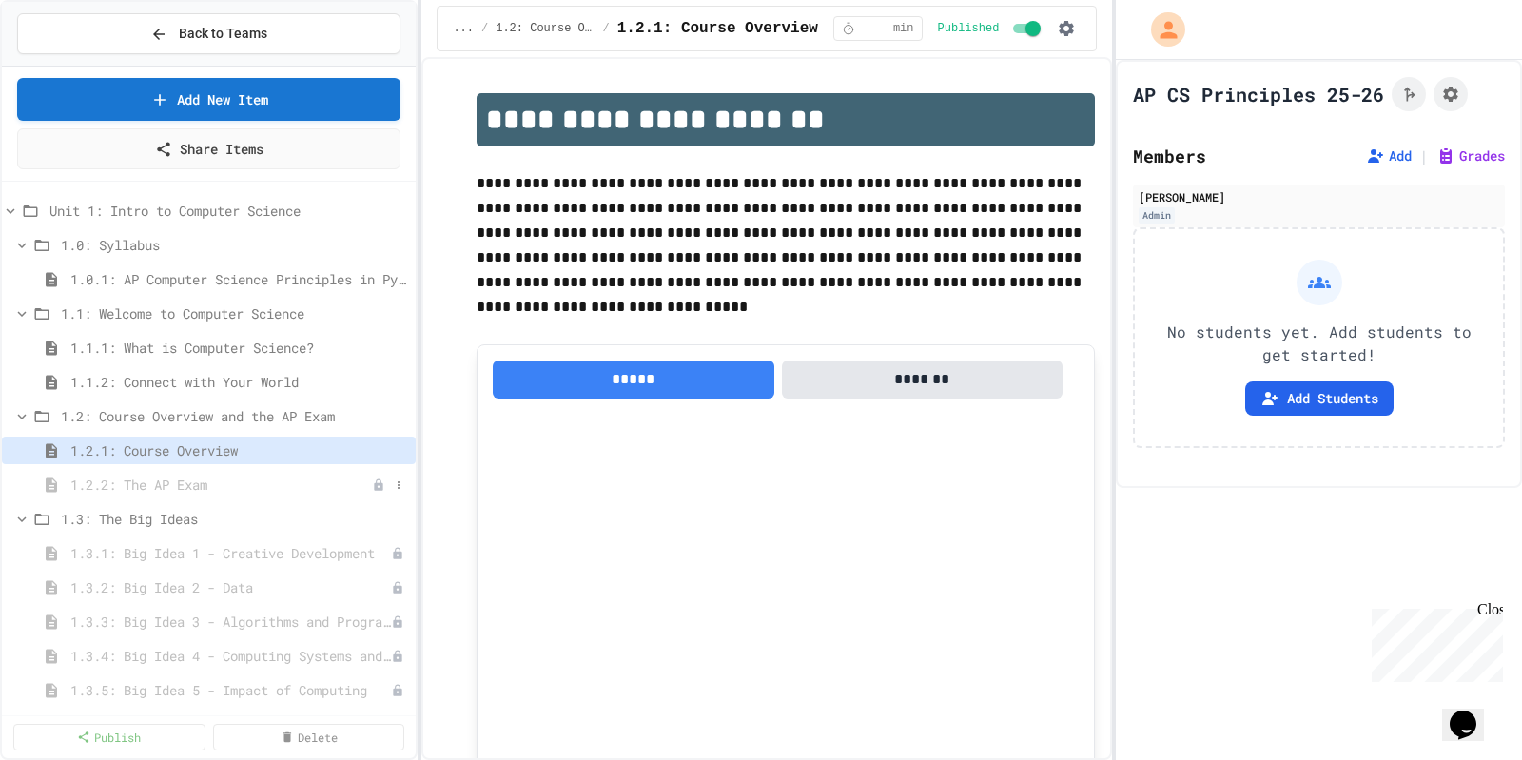
click at [210, 486] on span "1.2.2: The AP Exam" at bounding box center [221, 485] width 302 height 20
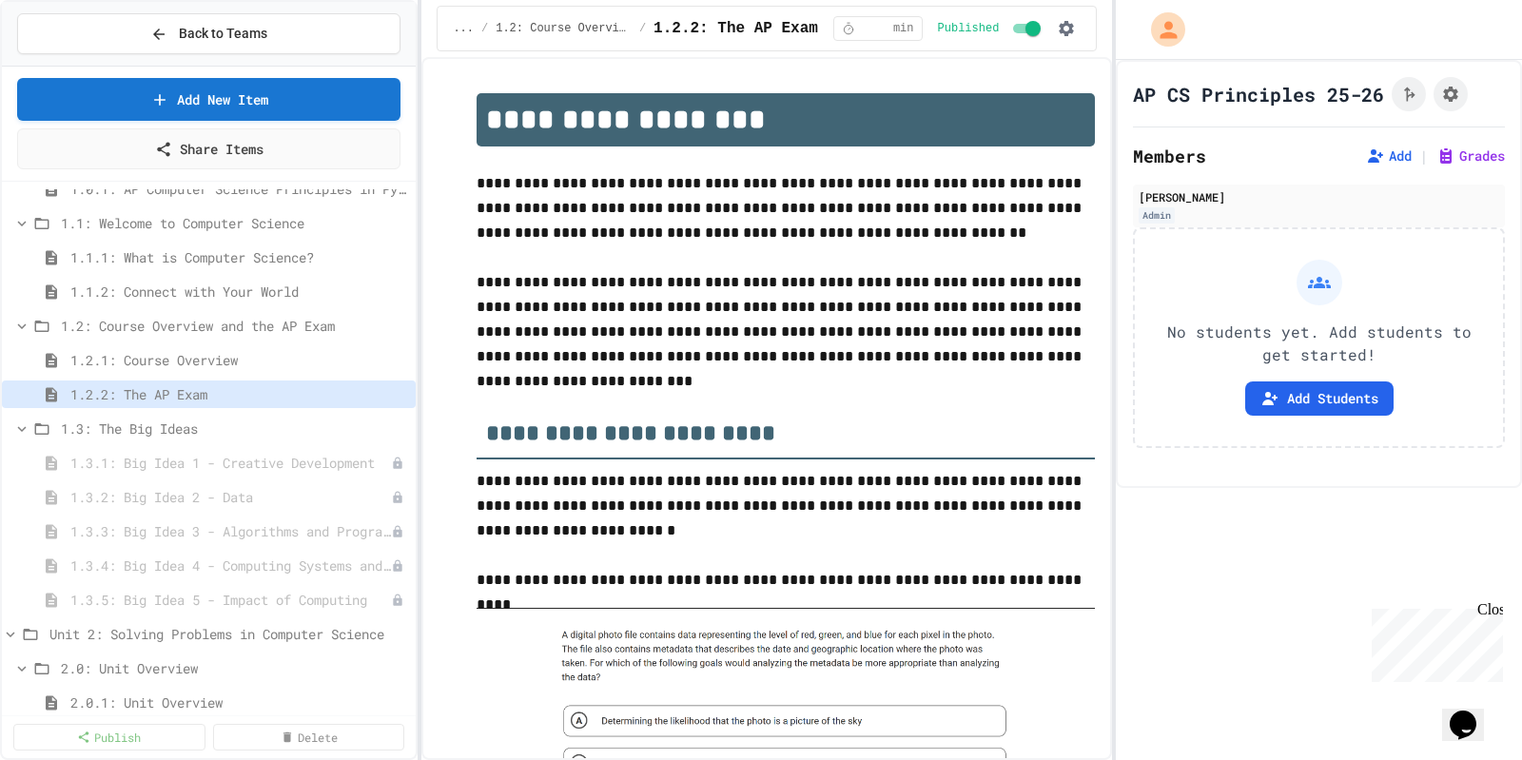
scroll to position [119, 0]
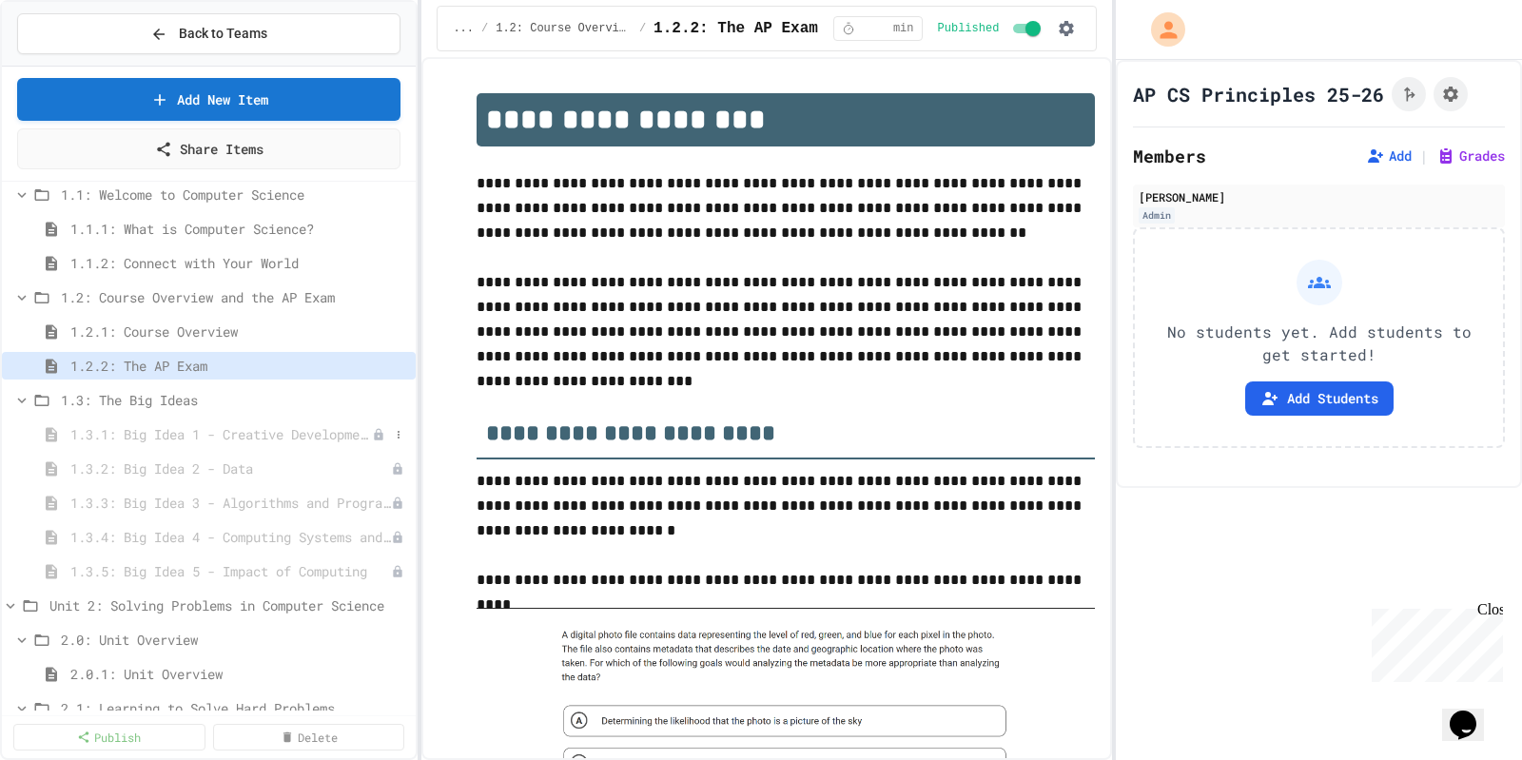
click at [231, 436] on span "1.3.1: Big Idea 1 - Creative Development" at bounding box center [221, 434] width 302 height 20
